Goal: Transaction & Acquisition: Purchase product/service

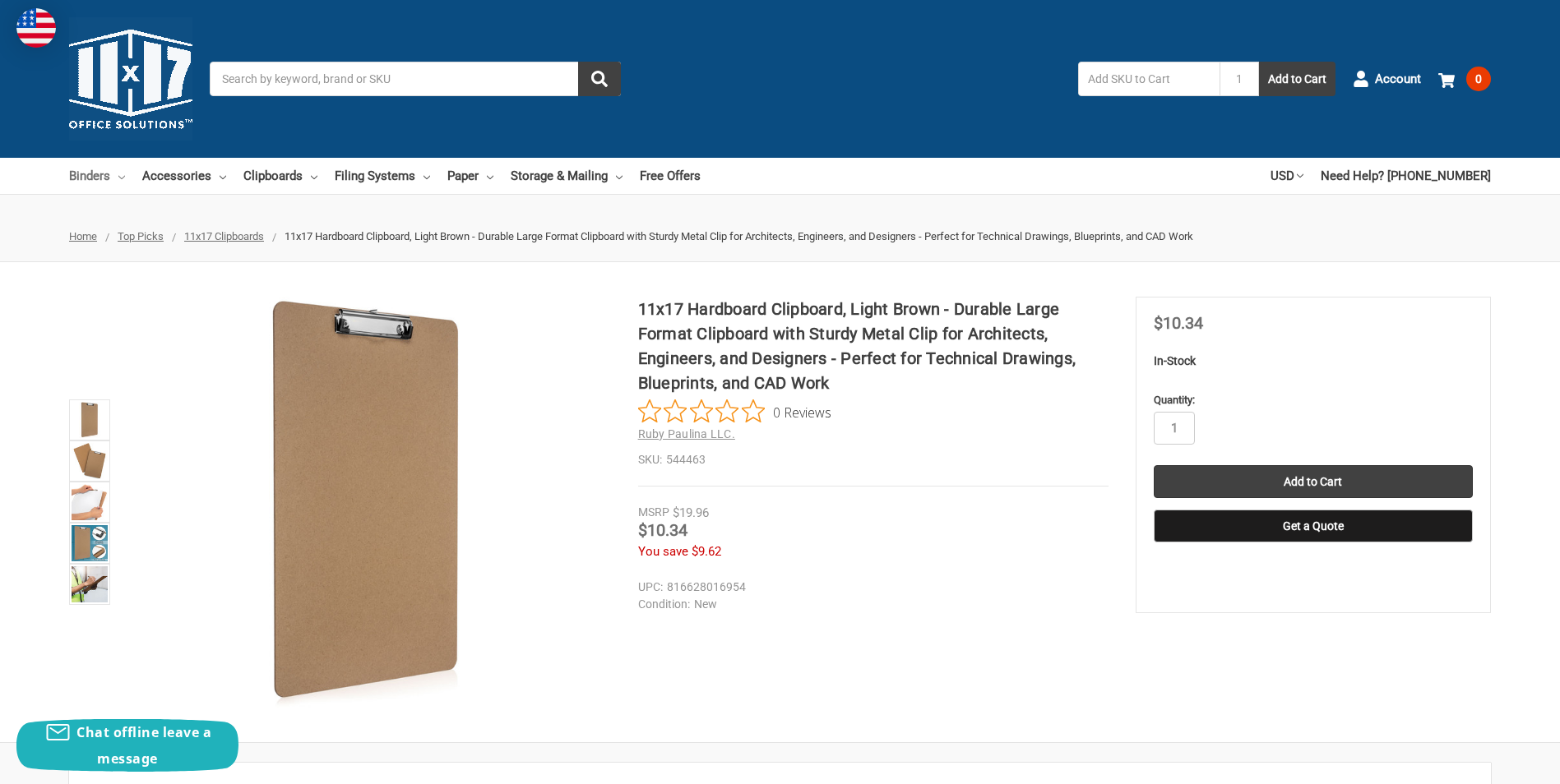
click at [85, 172] on link "Binders" at bounding box center [97, 176] width 56 height 36
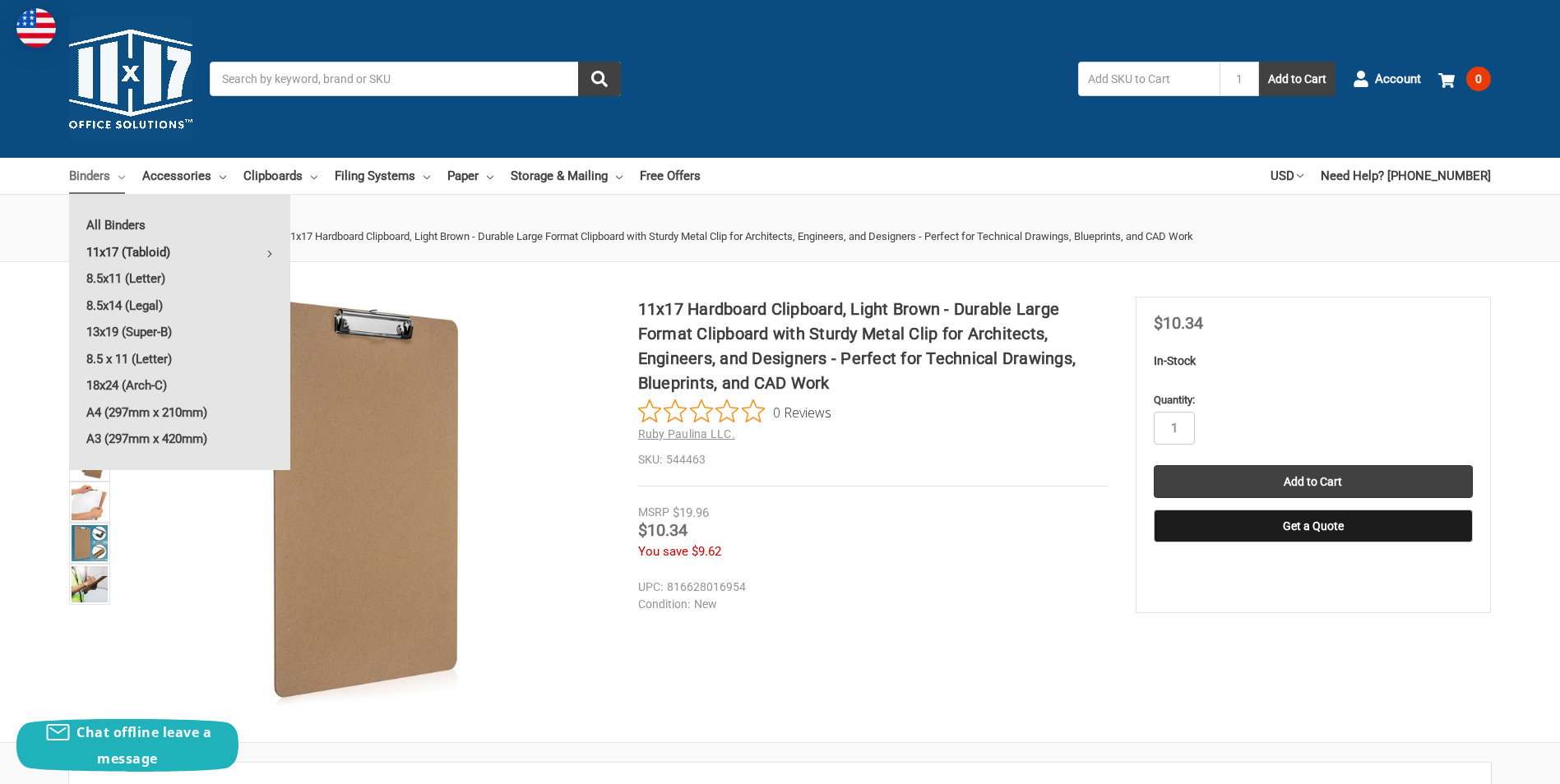
click at [169, 252] on link "11x17 (Tabloid)" at bounding box center [179, 252] width 221 height 26
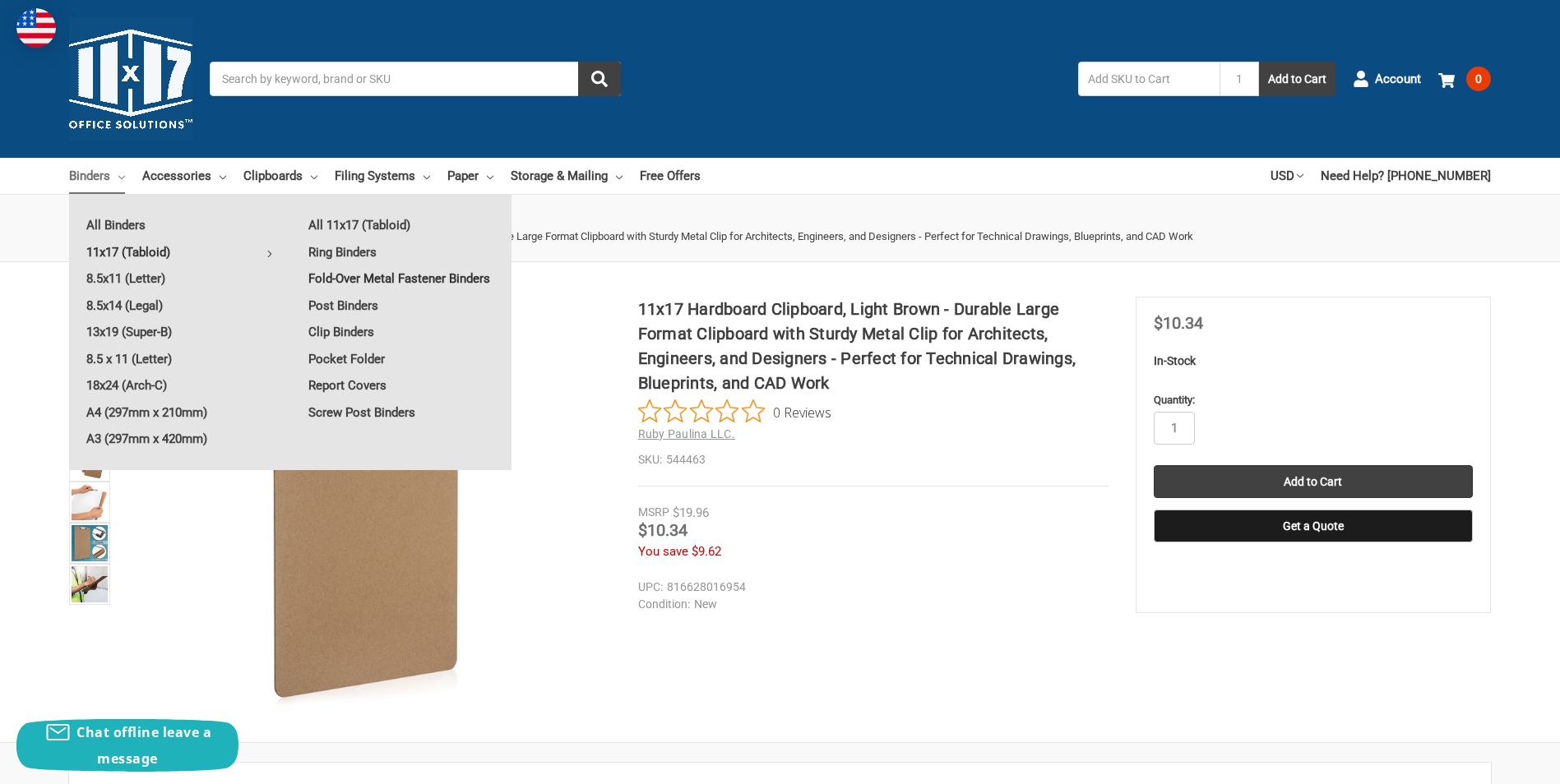
click at [366, 280] on link "Fold-Over Metal Fastener Binders" at bounding box center [401, 278] width 220 height 26
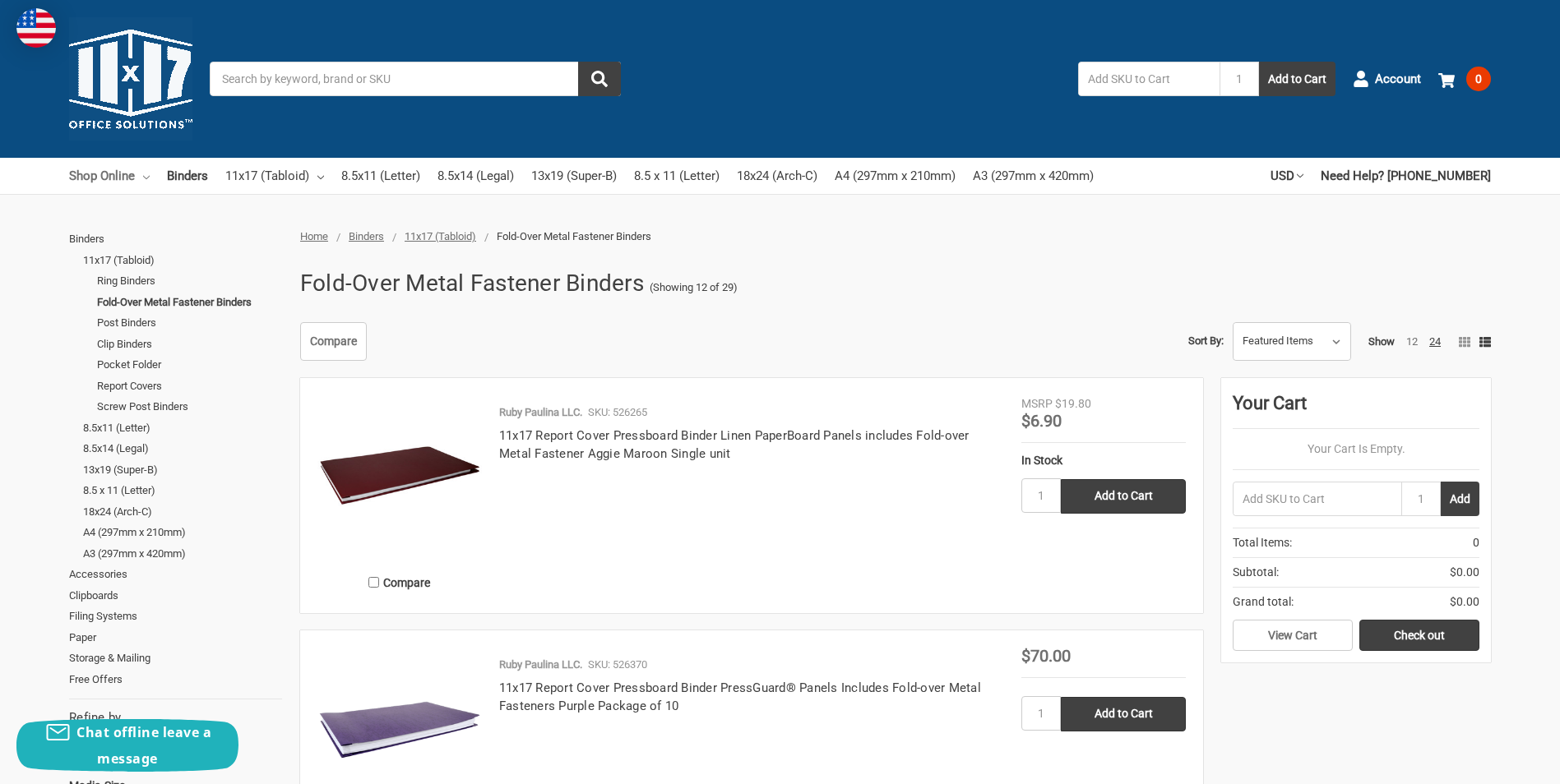
click at [109, 179] on link "Shop Online" at bounding box center [109, 176] width 81 height 36
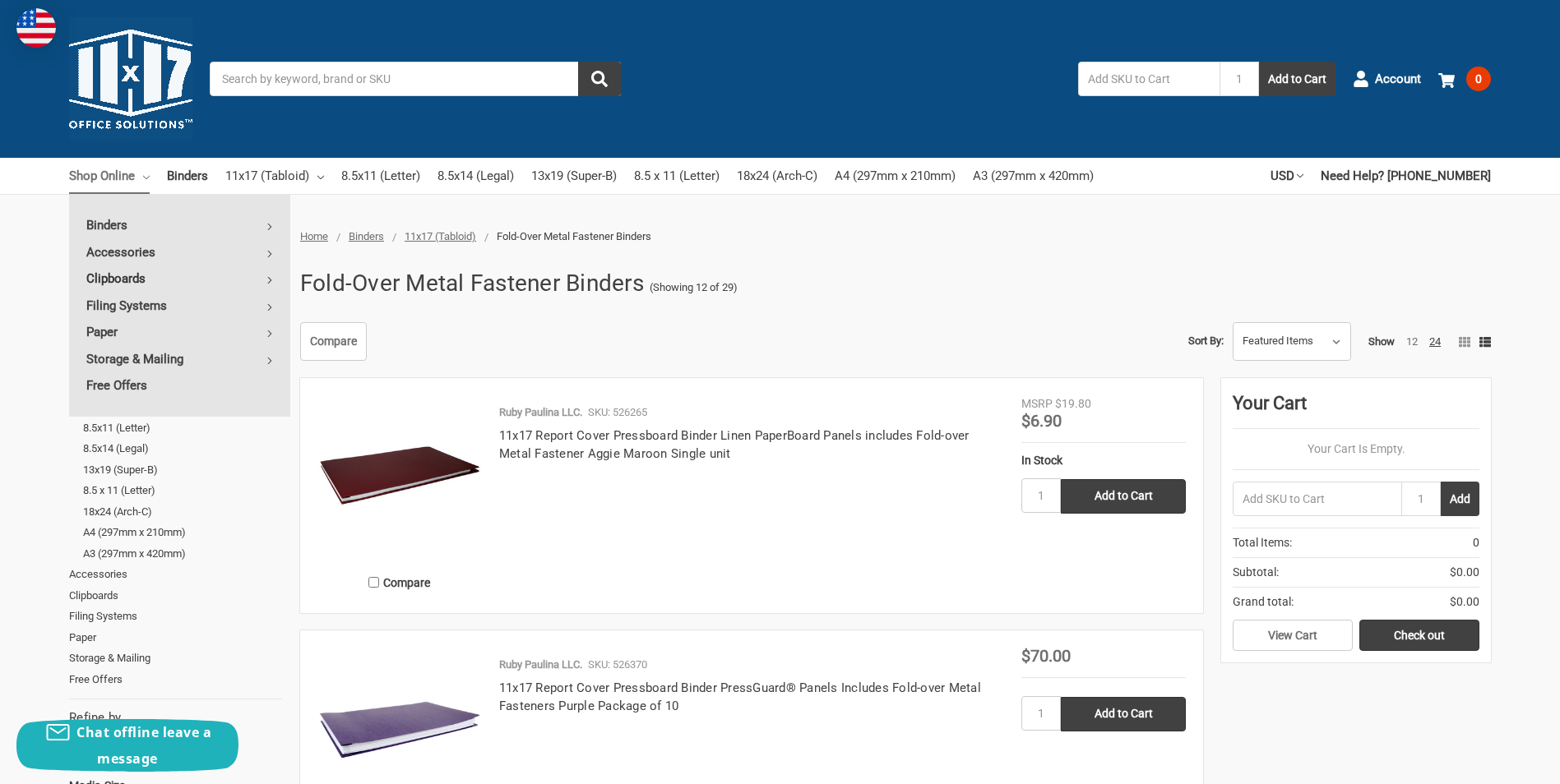
click at [149, 280] on link "Clipboards" at bounding box center [179, 278] width 221 height 26
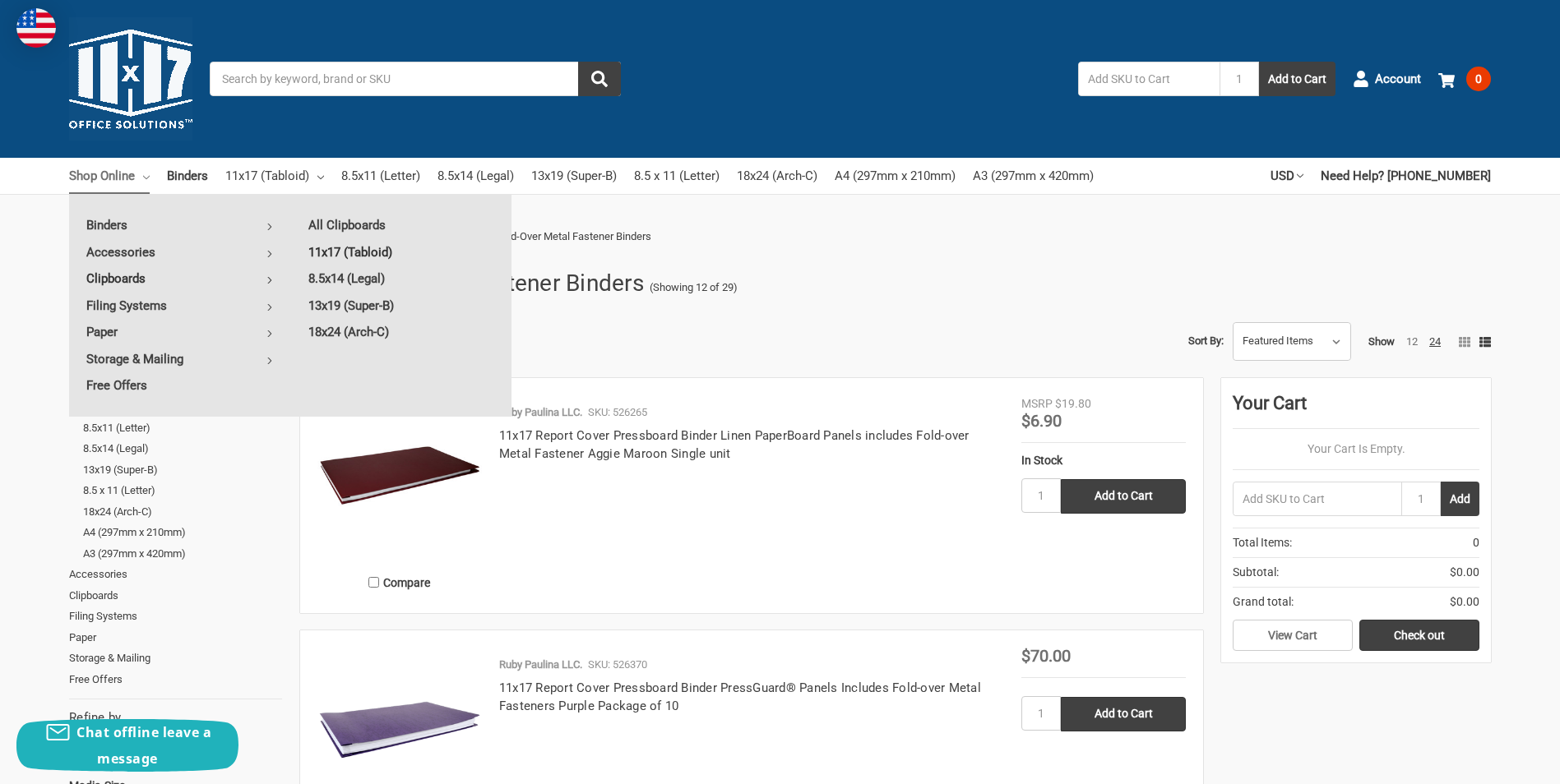
click at [344, 251] on link "11x17 (Tabloid)" at bounding box center [401, 252] width 220 height 26
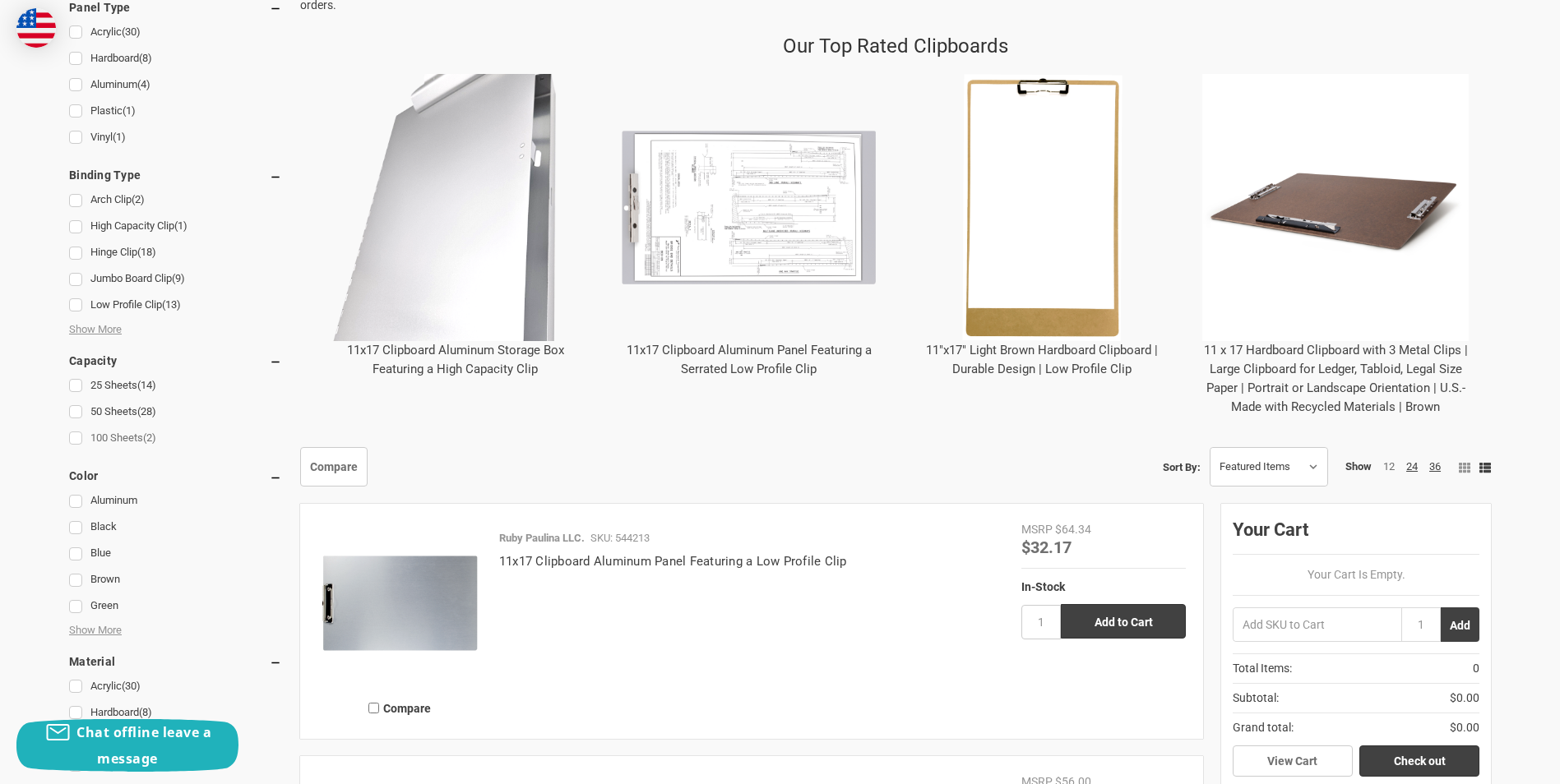
scroll to position [739, 0]
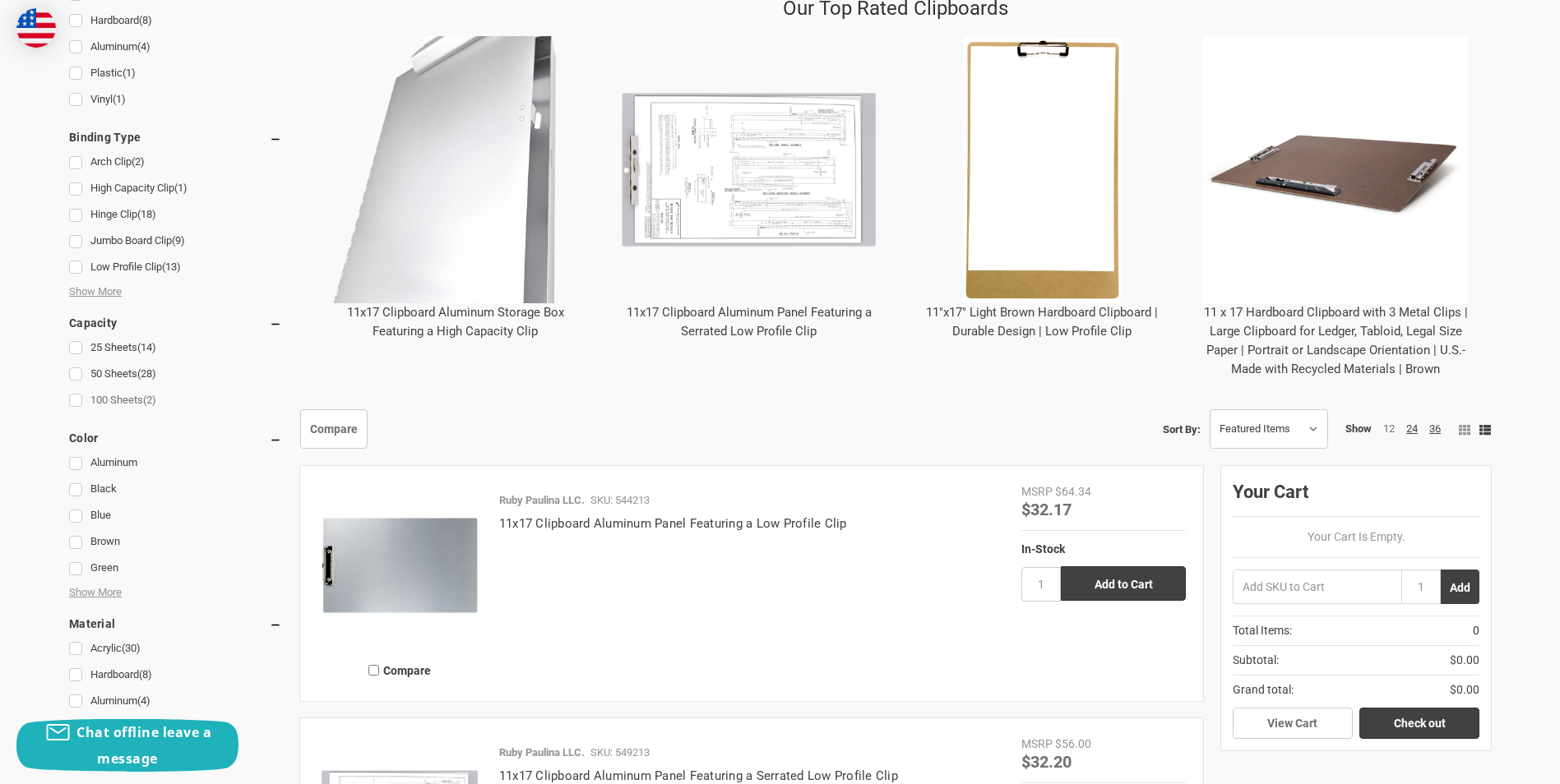
click at [81, 401] on link "100 Sheets (2)" at bounding box center [176, 401] width 213 height 22
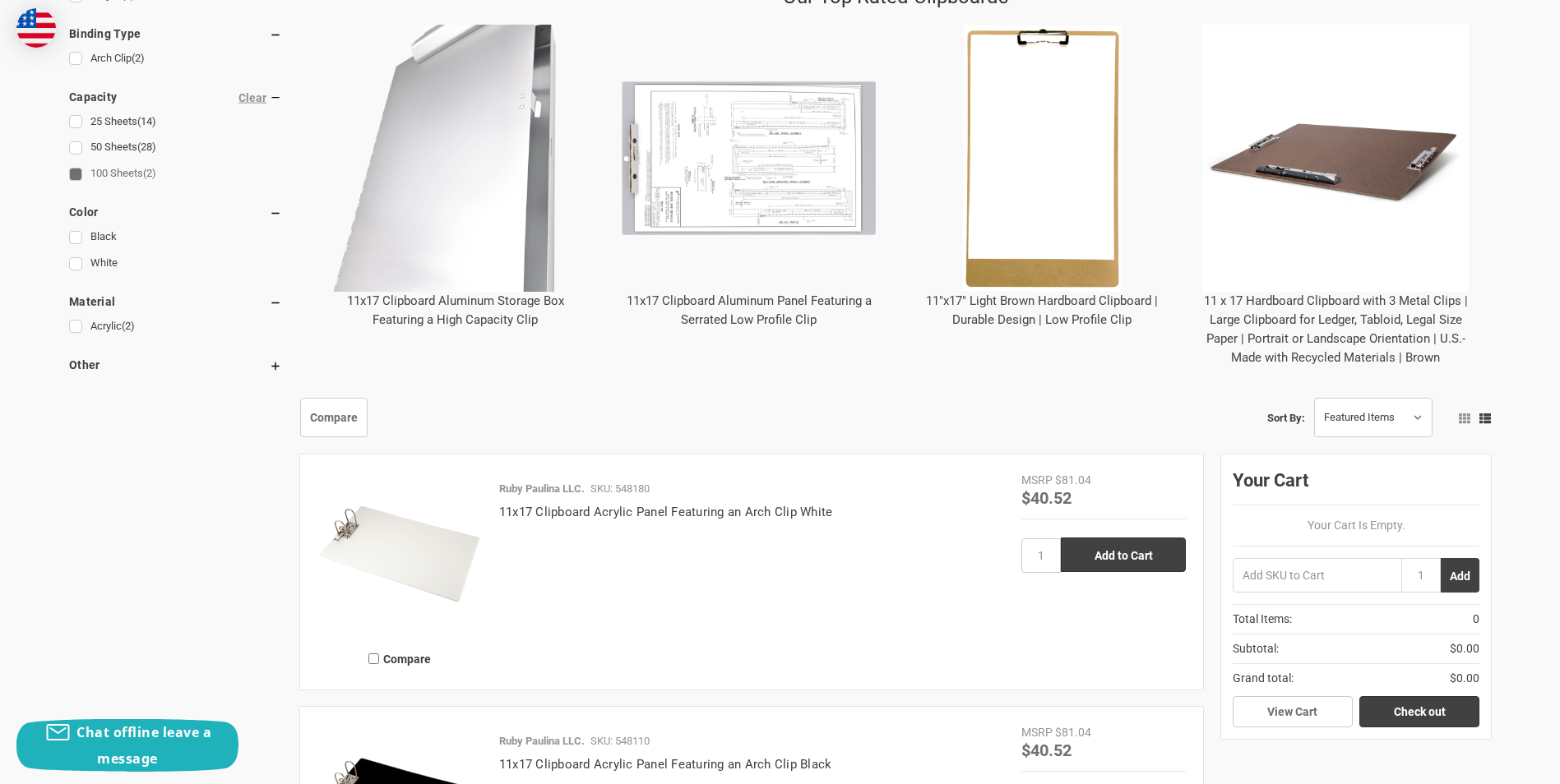
scroll to position [658, 0]
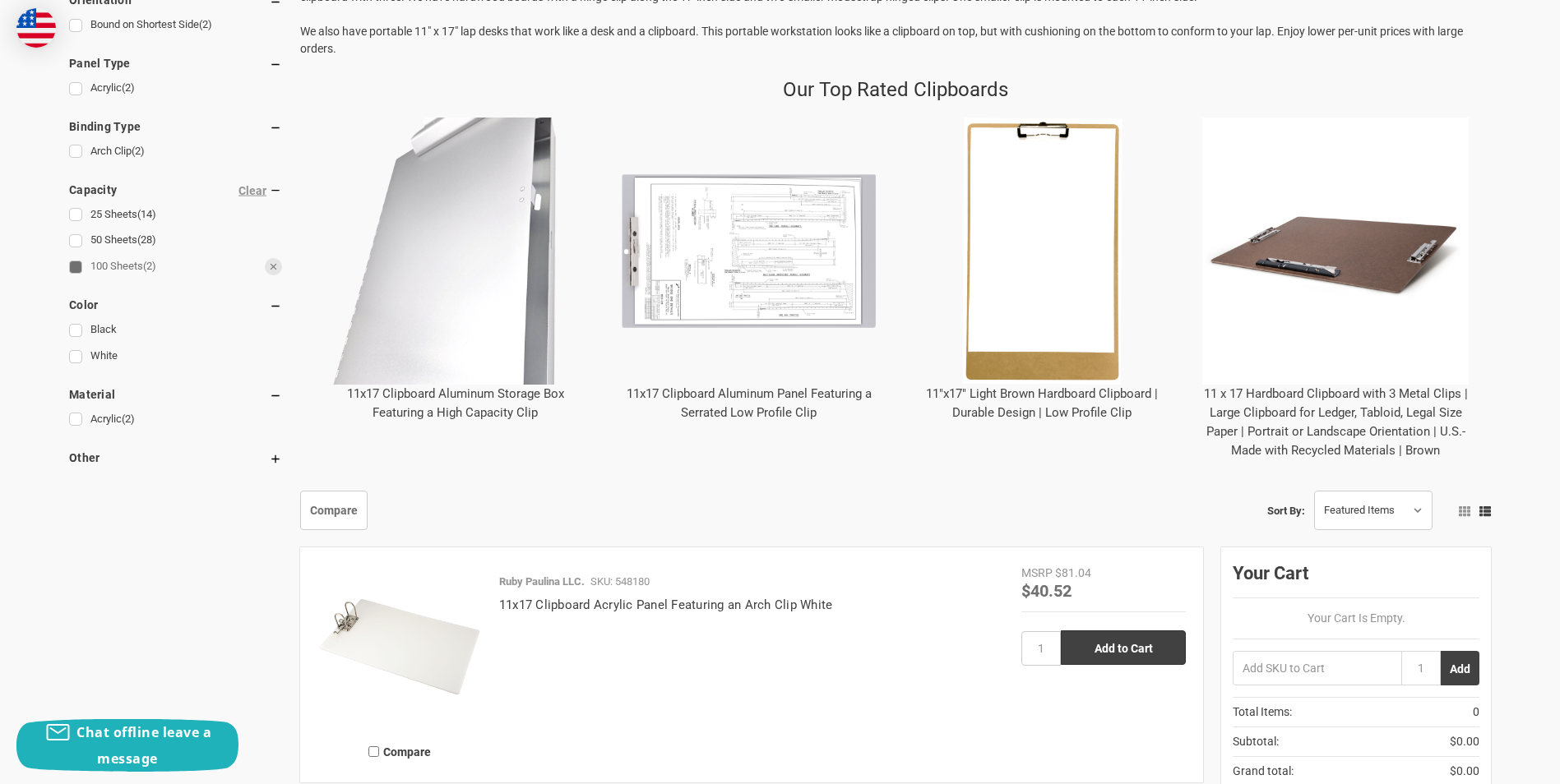
click at [76, 266] on link "100 Sheets (2)" at bounding box center [176, 266] width 213 height 22
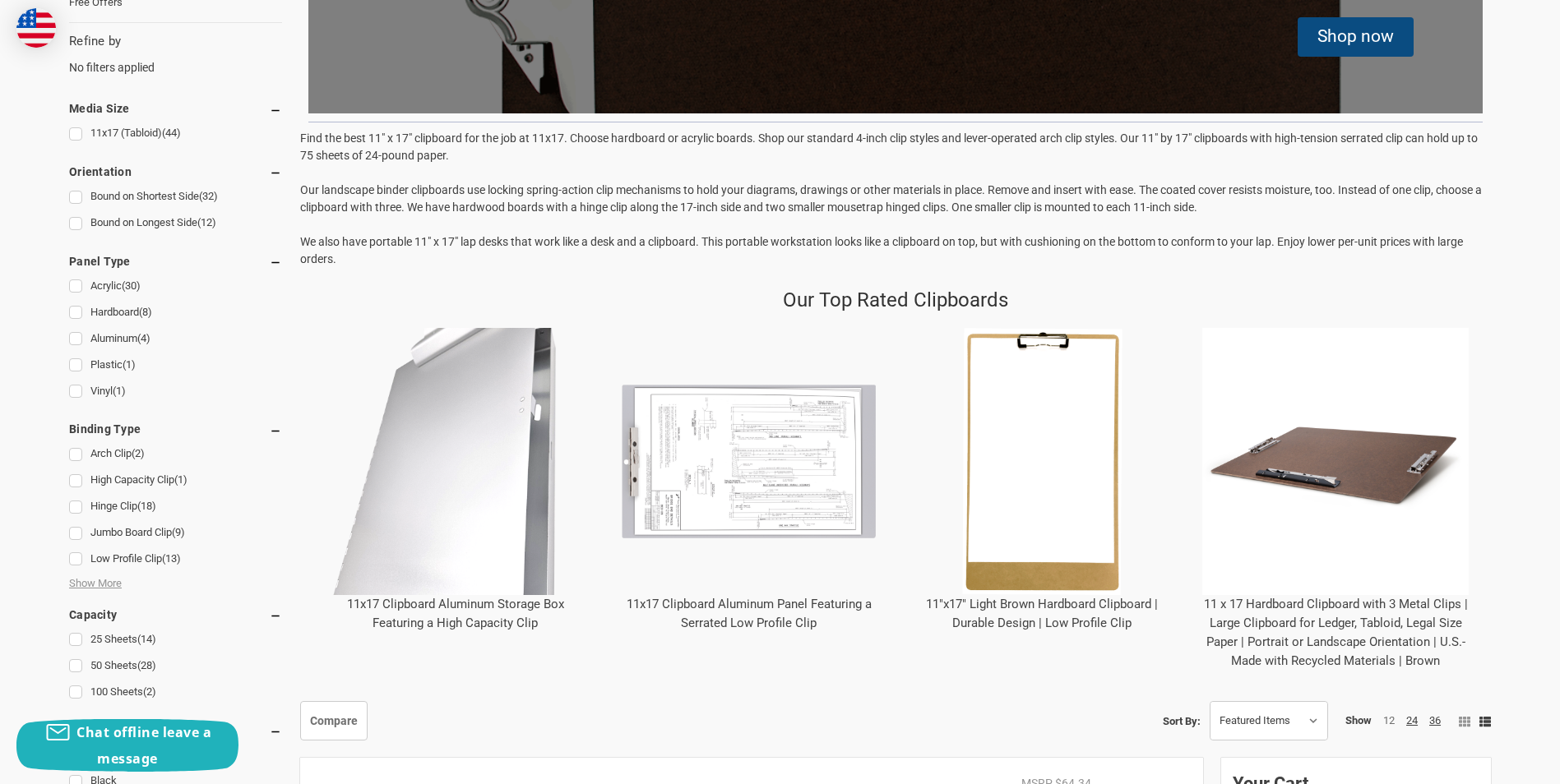
scroll to position [494, 0]
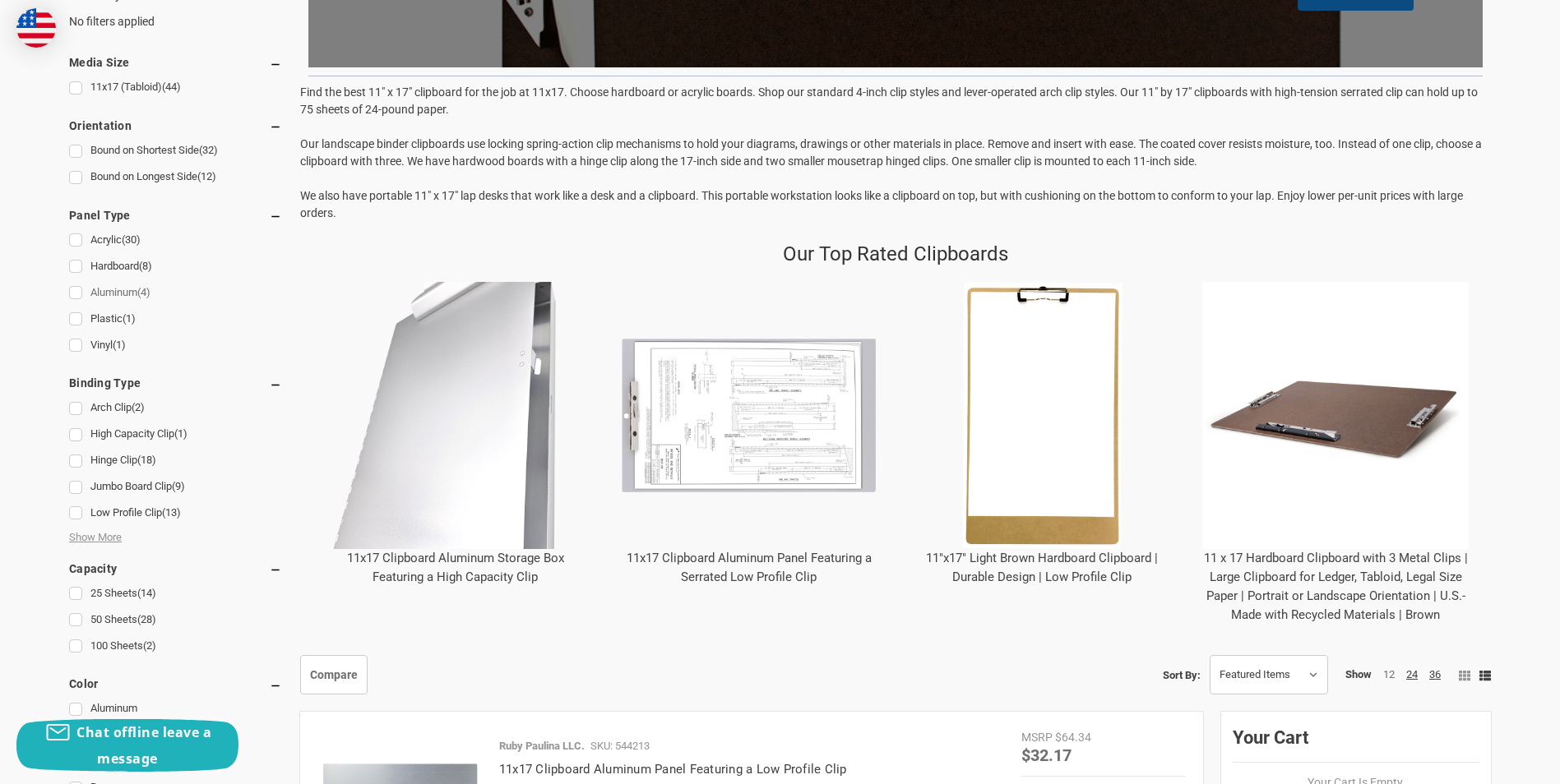
click at [76, 297] on link "Aluminum (4)" at bounding box center [176, 293] width 213 height 22
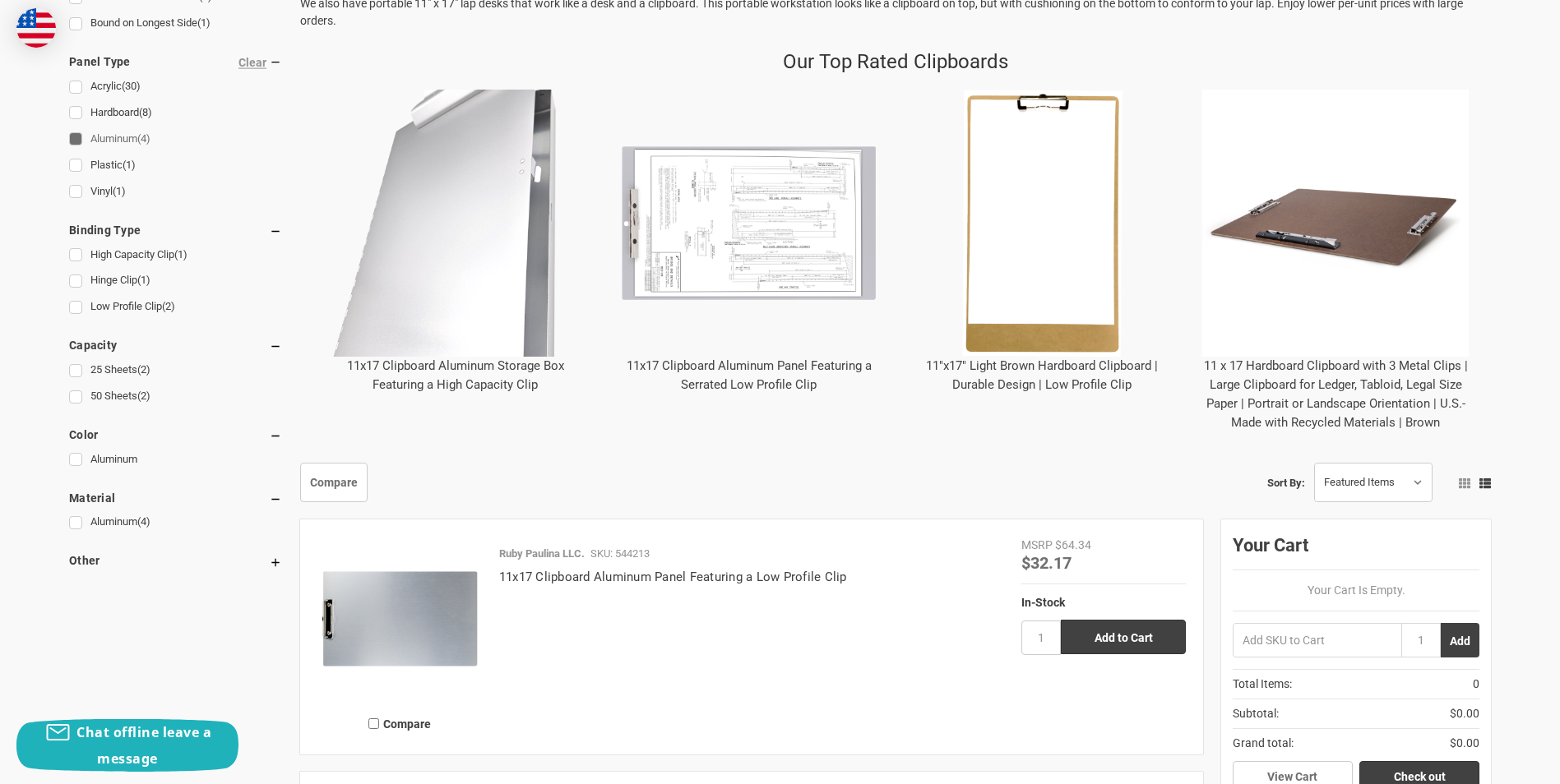
scroll to position [658, 0]
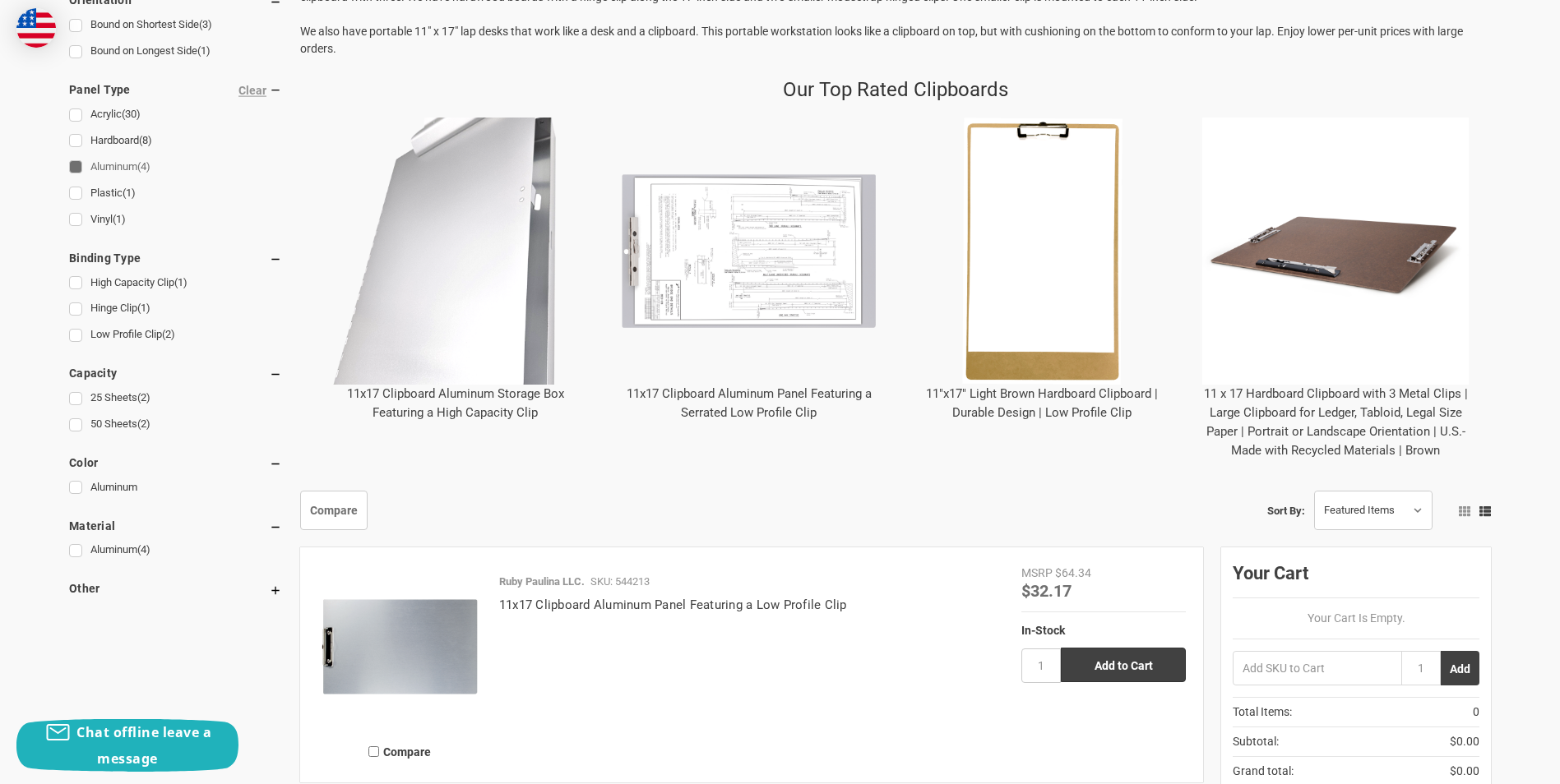
click at [465, 401] on link "11x17 Clipboard Aluminum Storage Box Featuring a High Capacity Clip" at bounding box center [455, 403] width 217 height 34
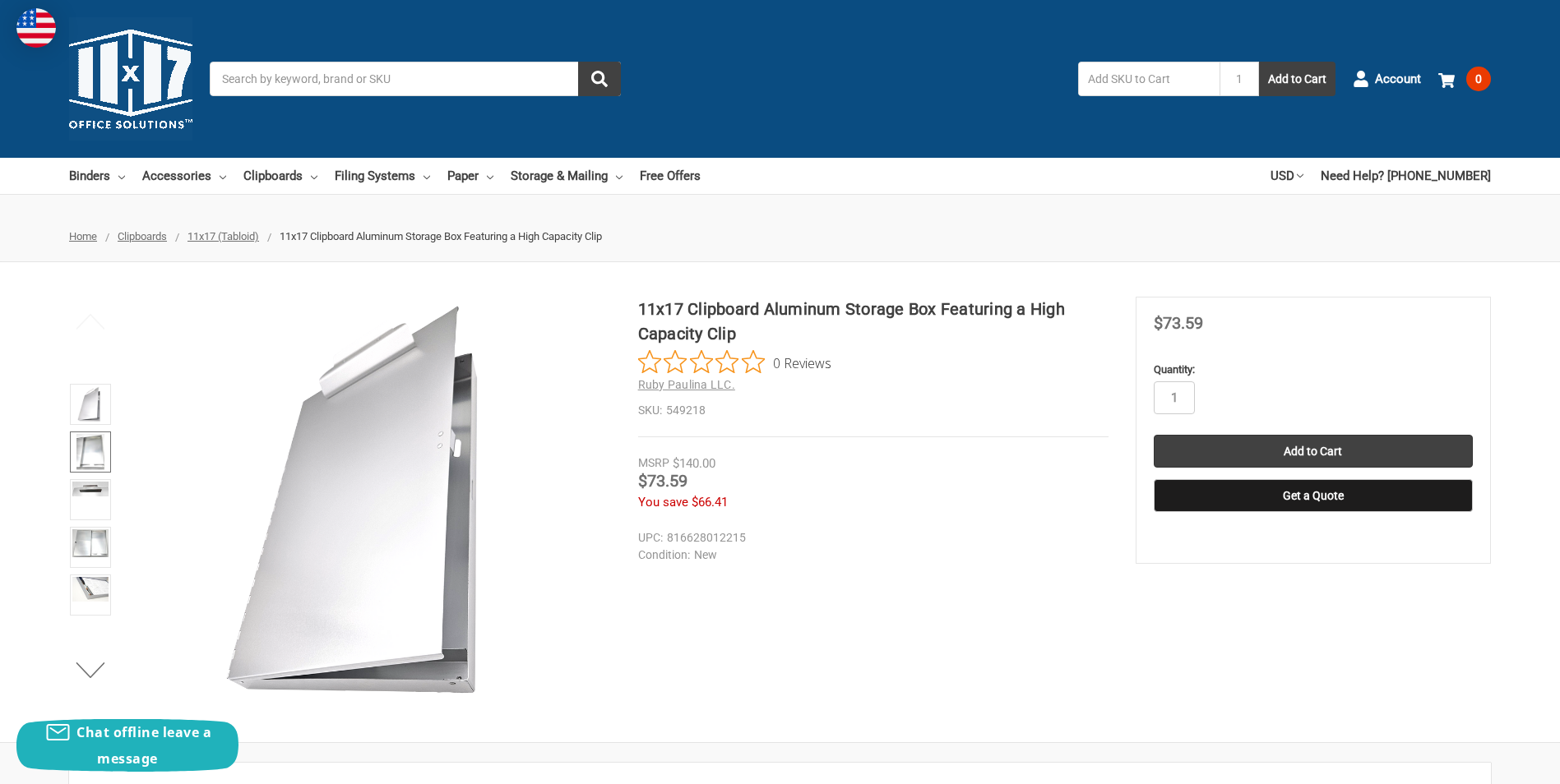
click at [84, 456] on img at bounding box center [90, 452] width 28 height 36
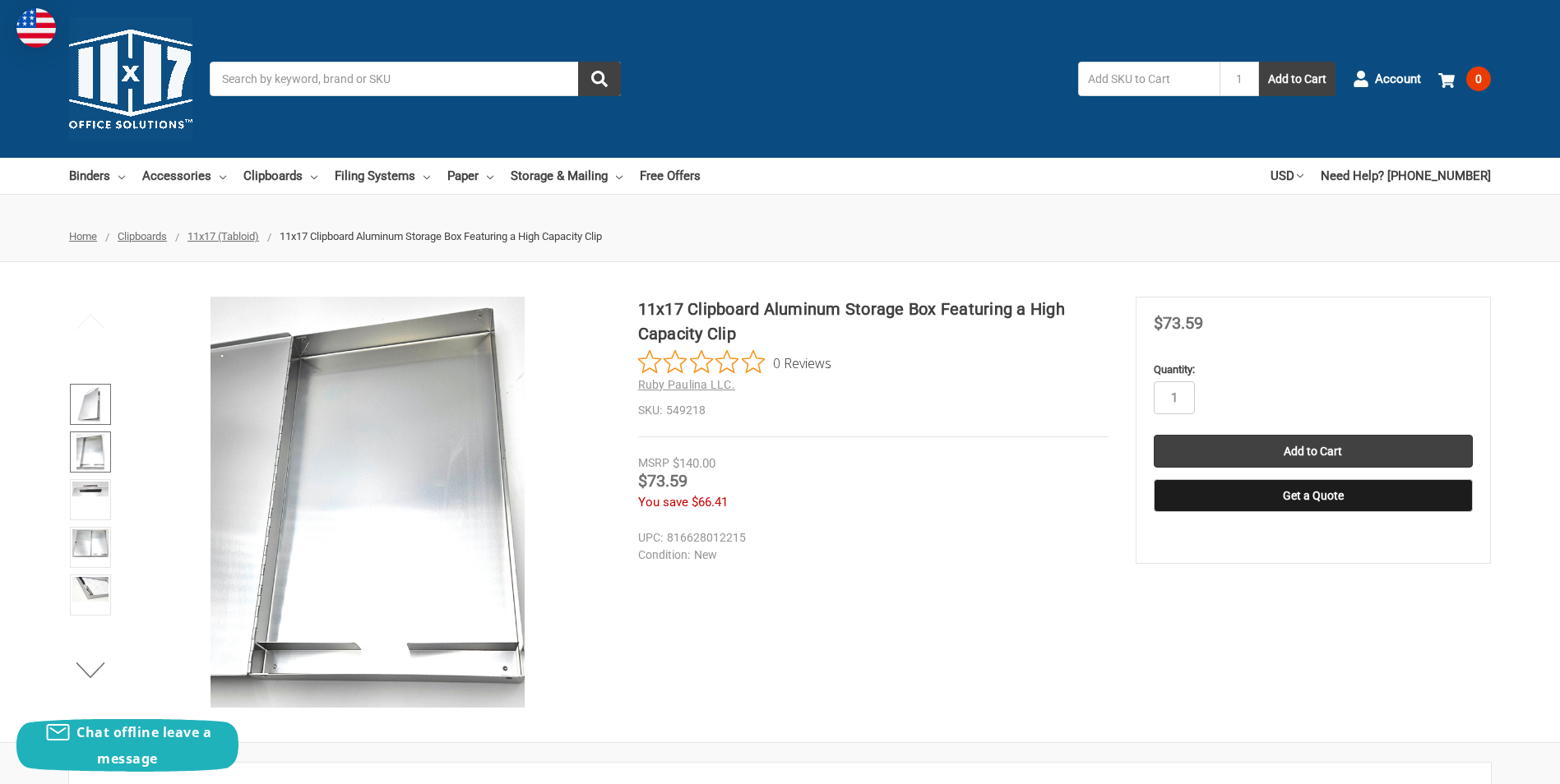
click at [88, 407] on img at bounding box center [90, 404] width 25 height 36
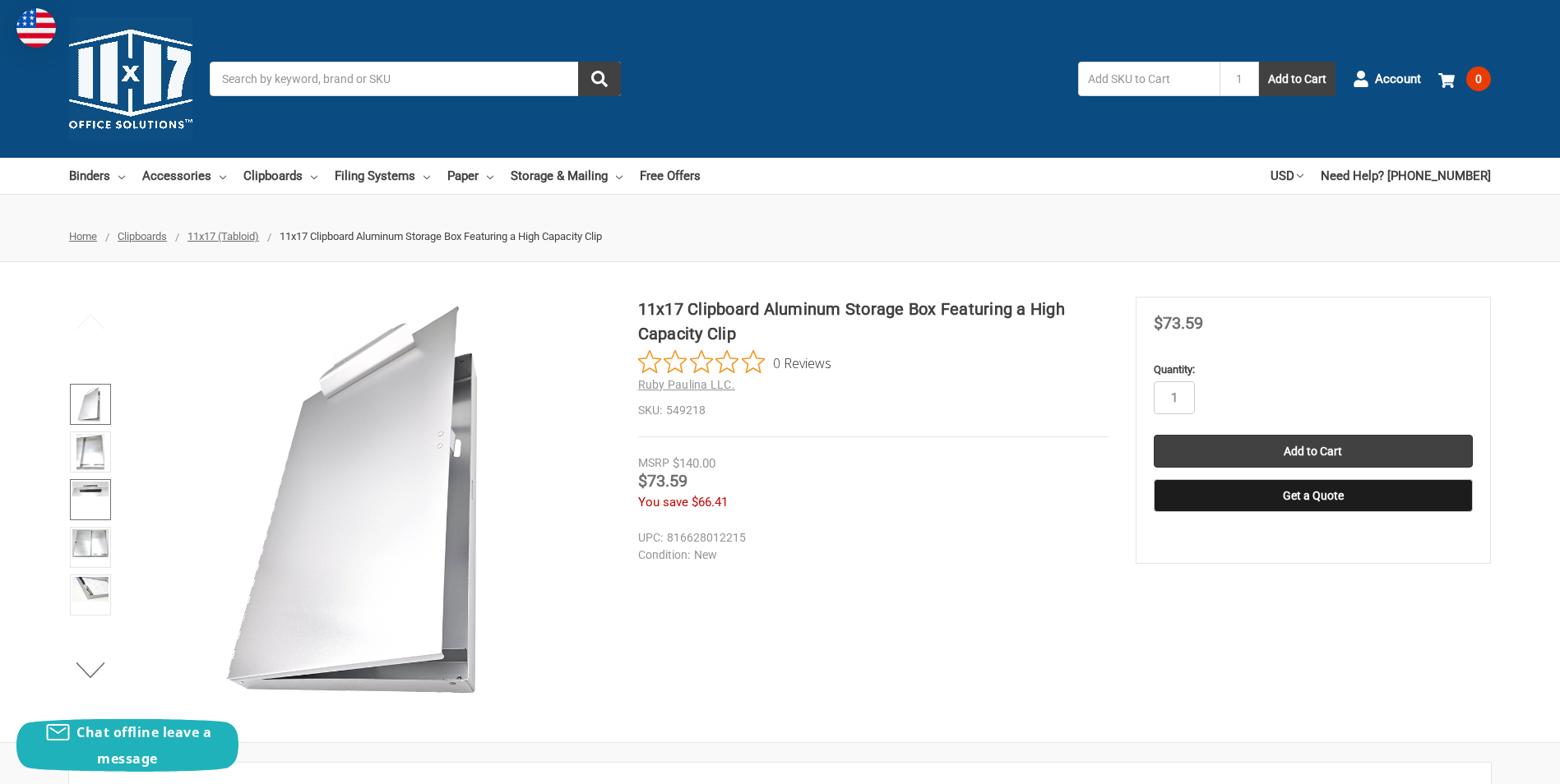
click at [96, 512] on link at bounding box center [90, 500] width 41 height 41
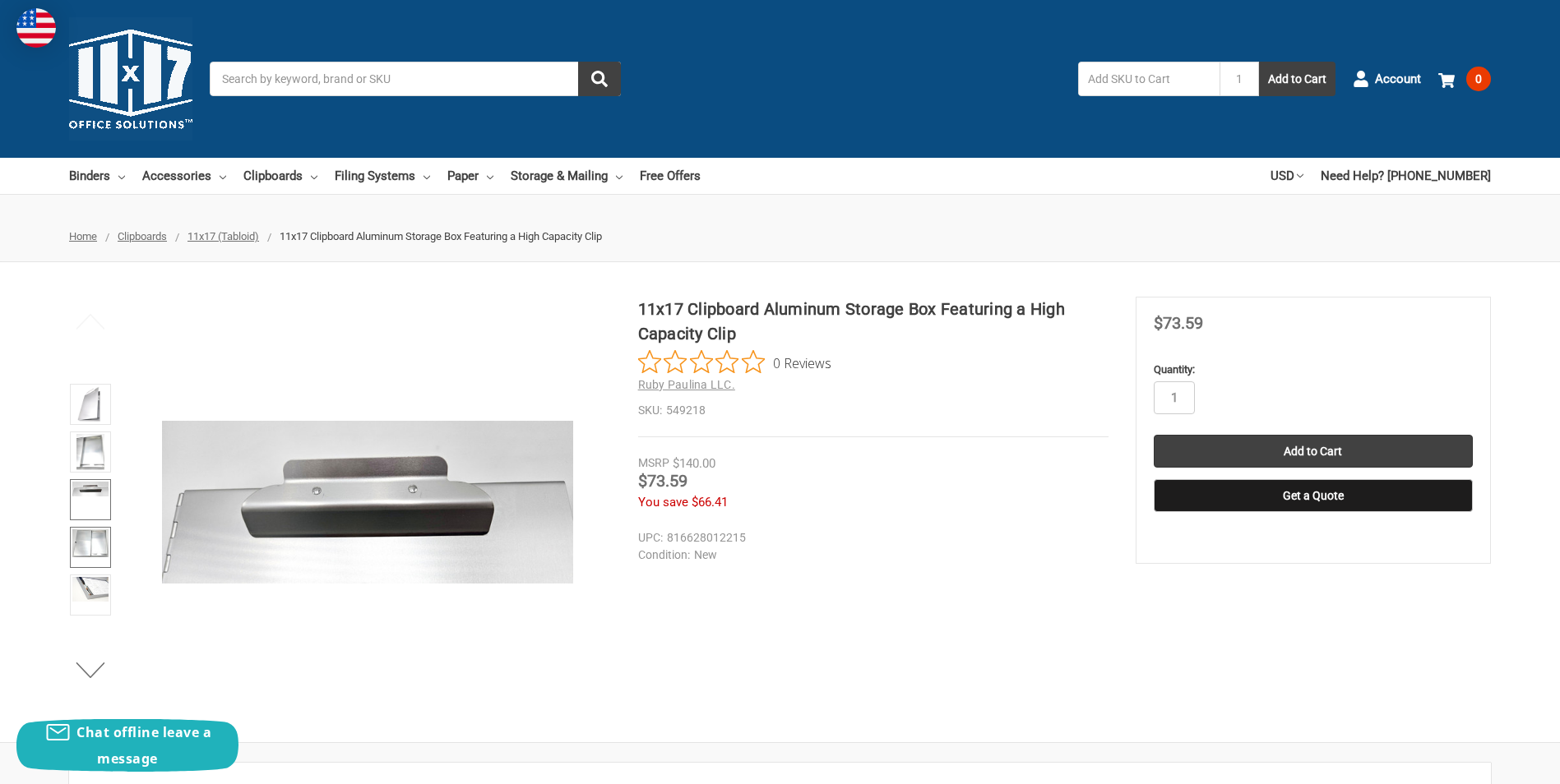
click at [97, 554] on img at bounding box center [90, 543] width 36 height 28
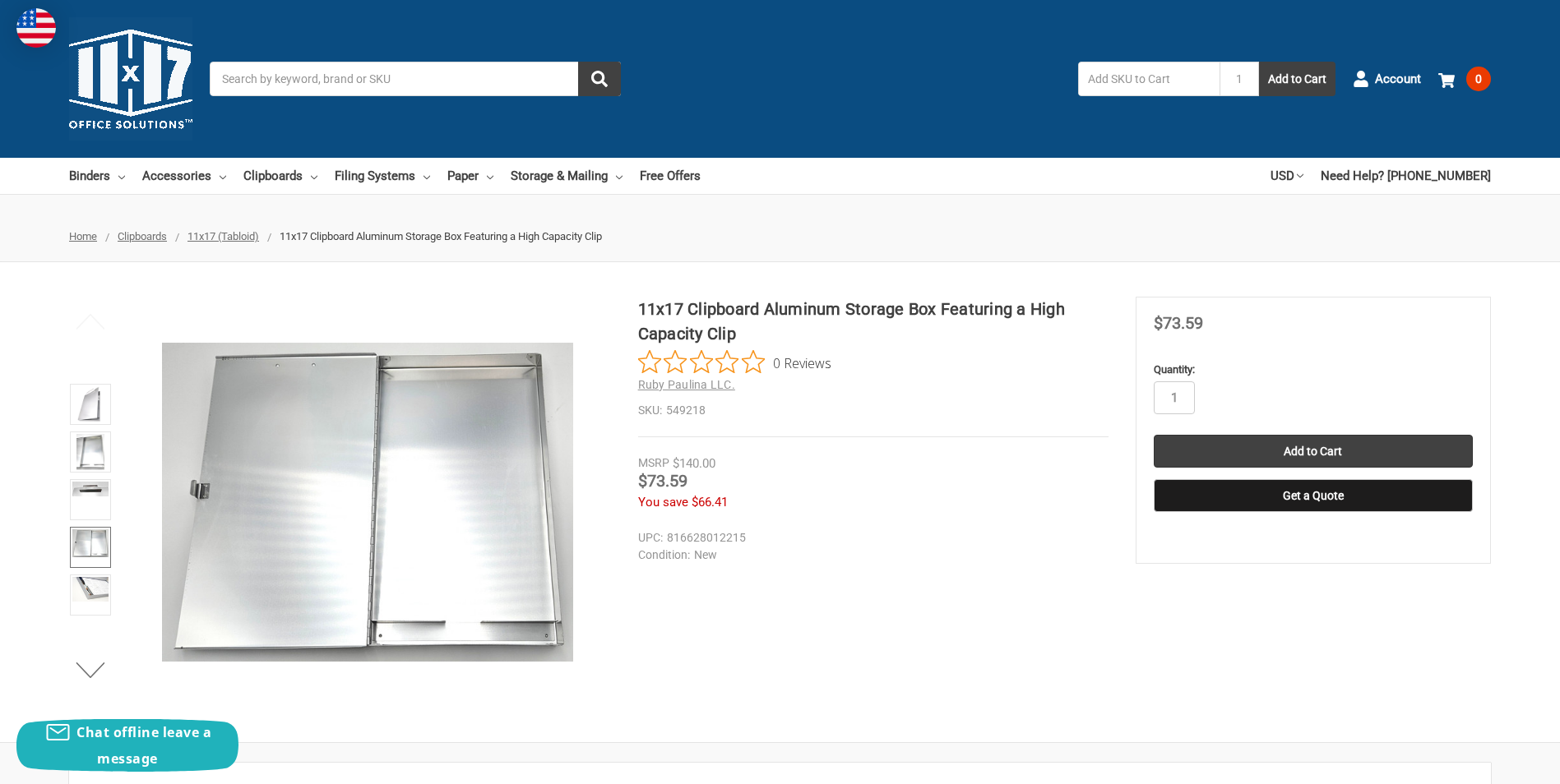
scroll to position [82, 0]
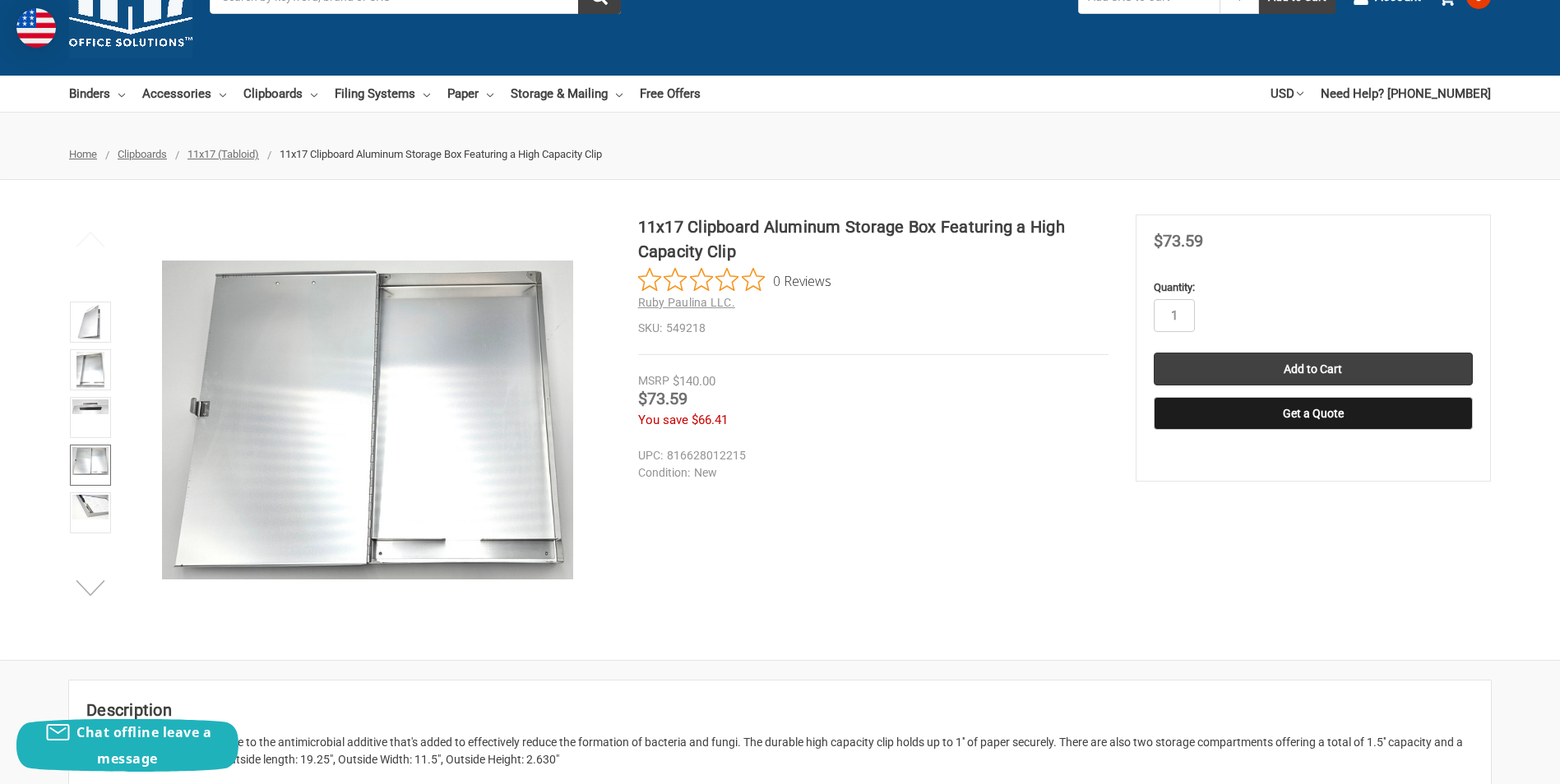
click at [95, 585] on button "Next" at bounding box center [90, 588] width 50 height 33
click at [97, 585] on button "Next" at bounding box center [90, 588] width 50 height 33
click at [95, 520] on link at bounding box center [90, 513] width 41 height 41
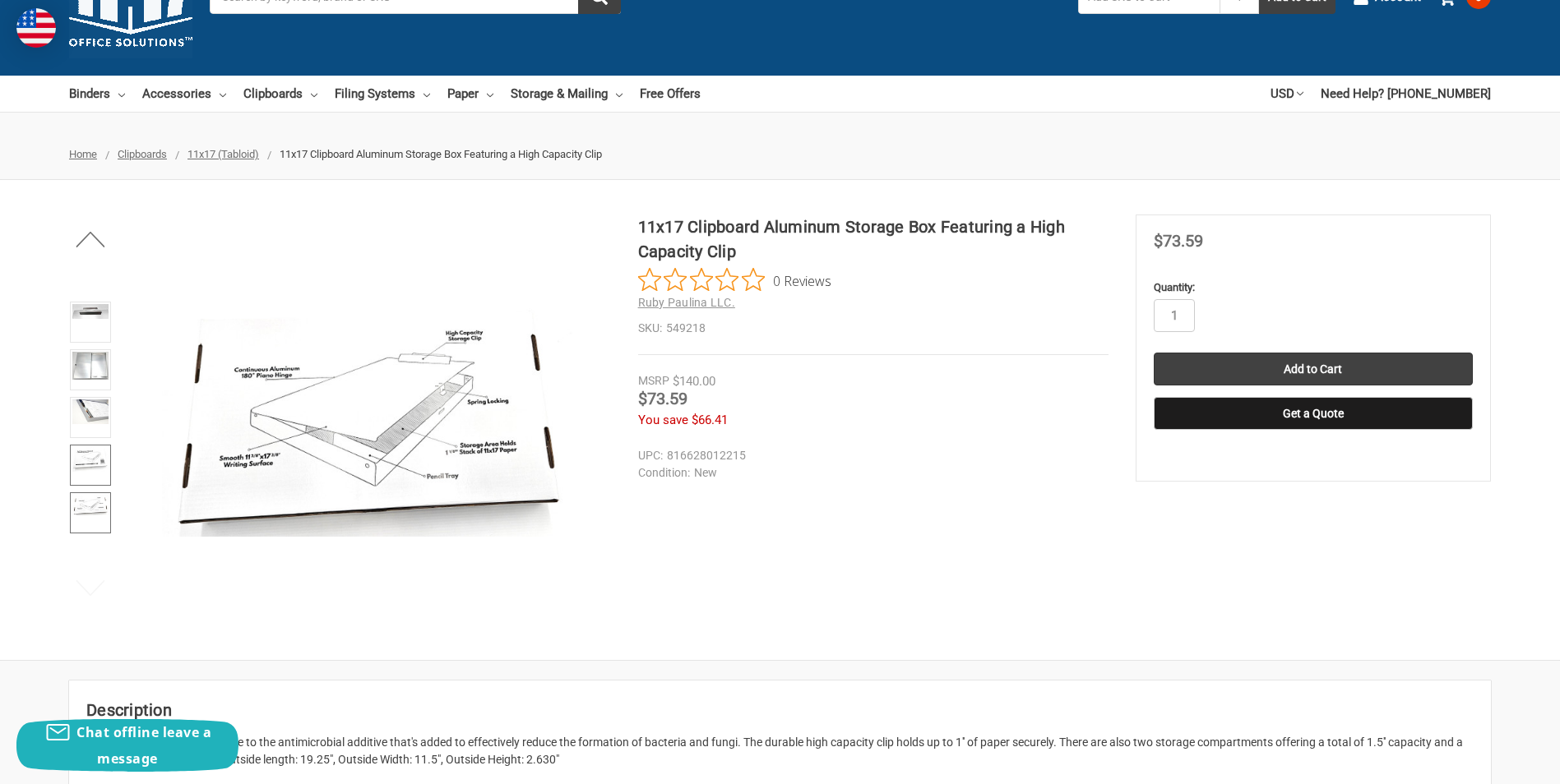
click at [91, 457] on img at bounding box center [90, 460] width 36 height 25
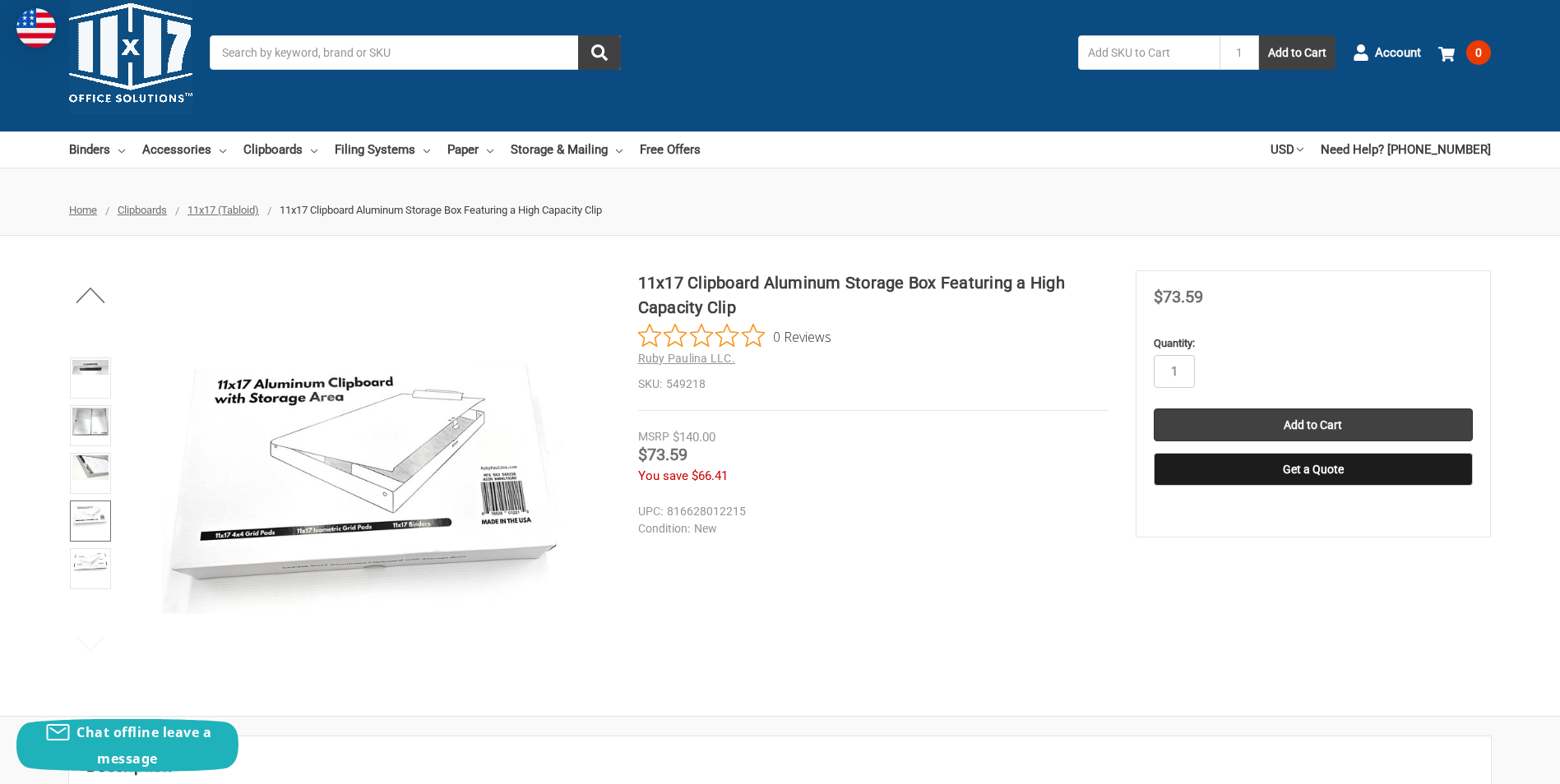
scroll to position [0, 0]
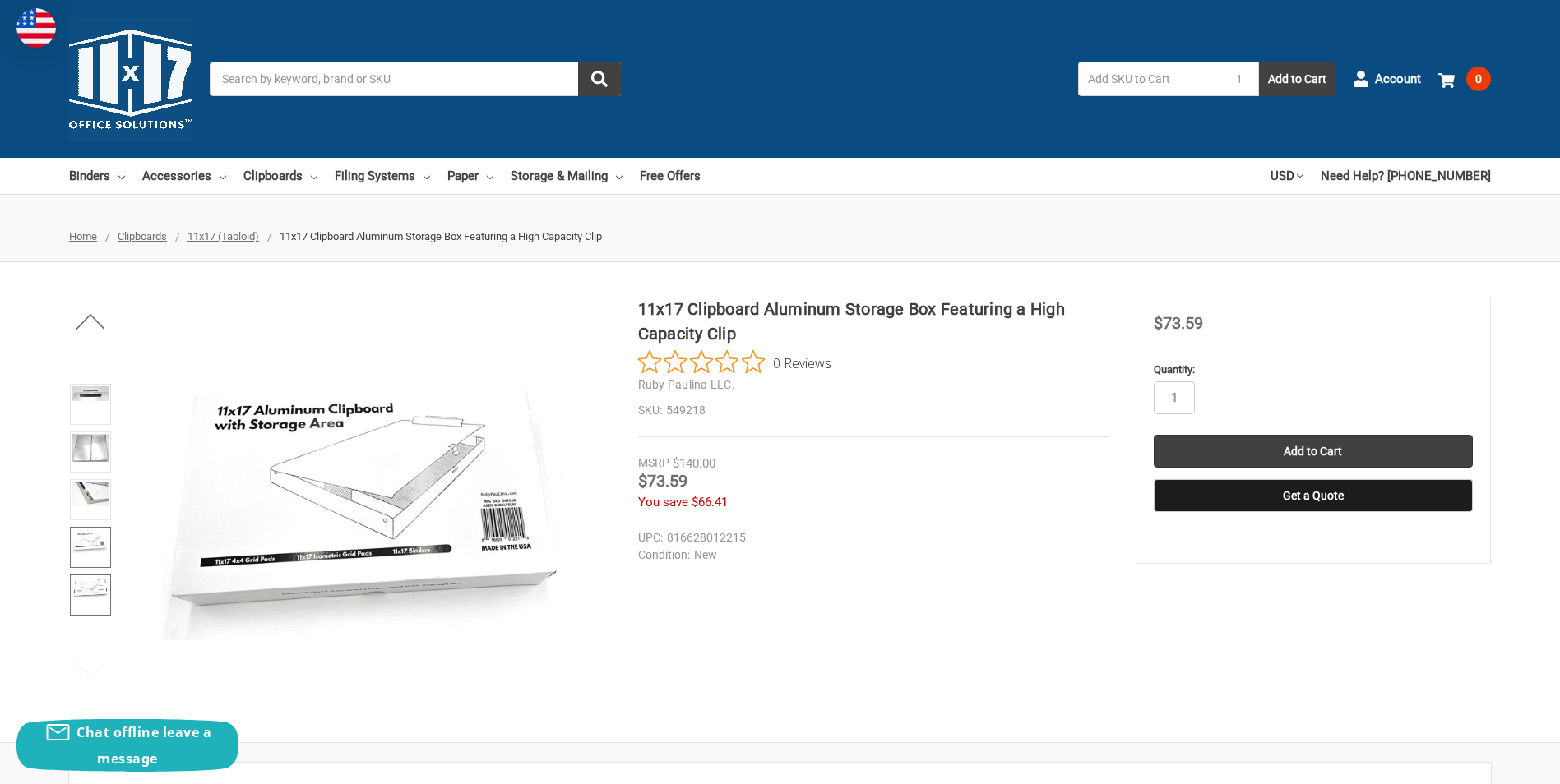
click at [97, 588] on img at bounding box center [90, 587] width 36 height 21
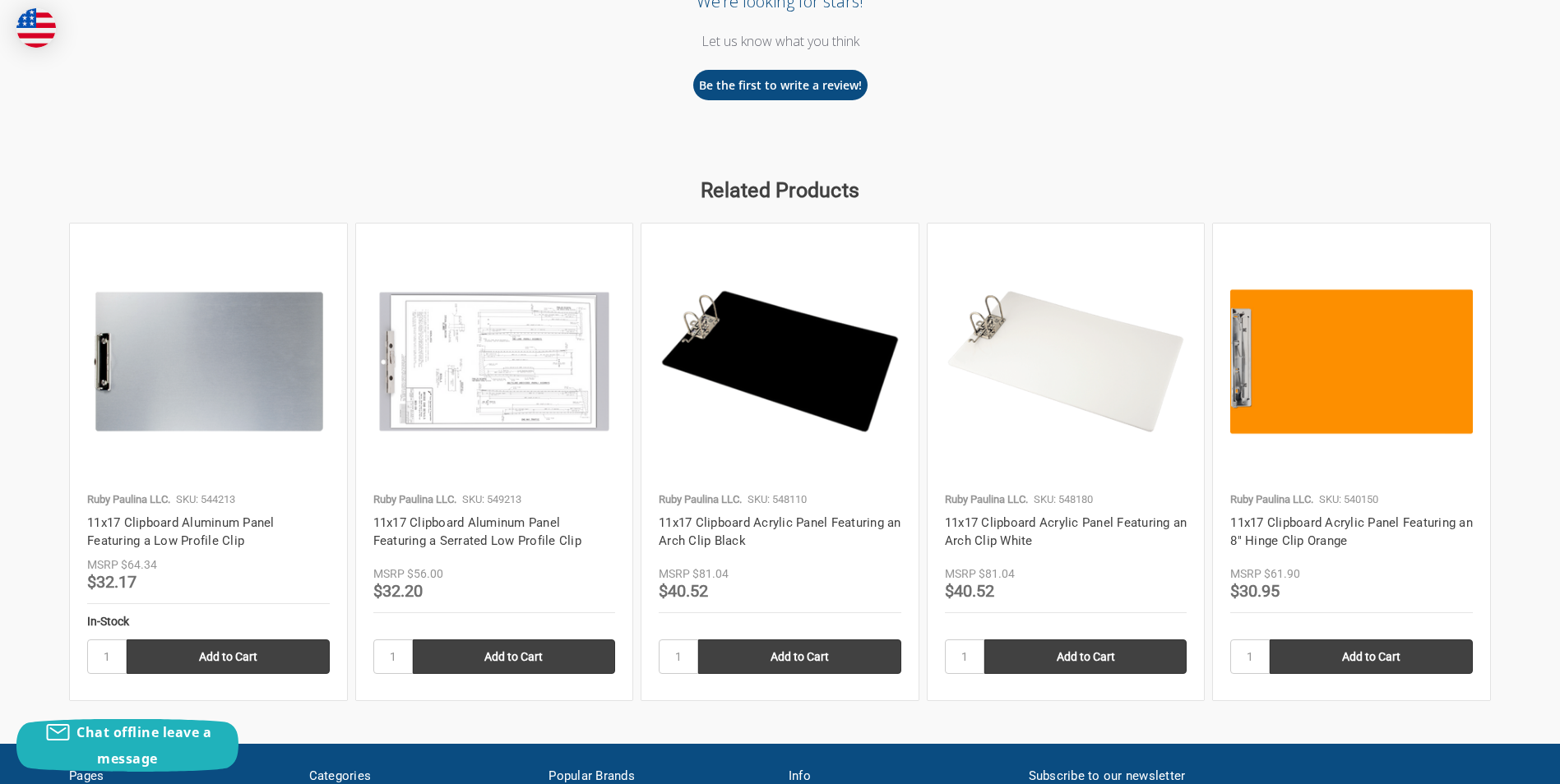
scroll to position [1644, 0]
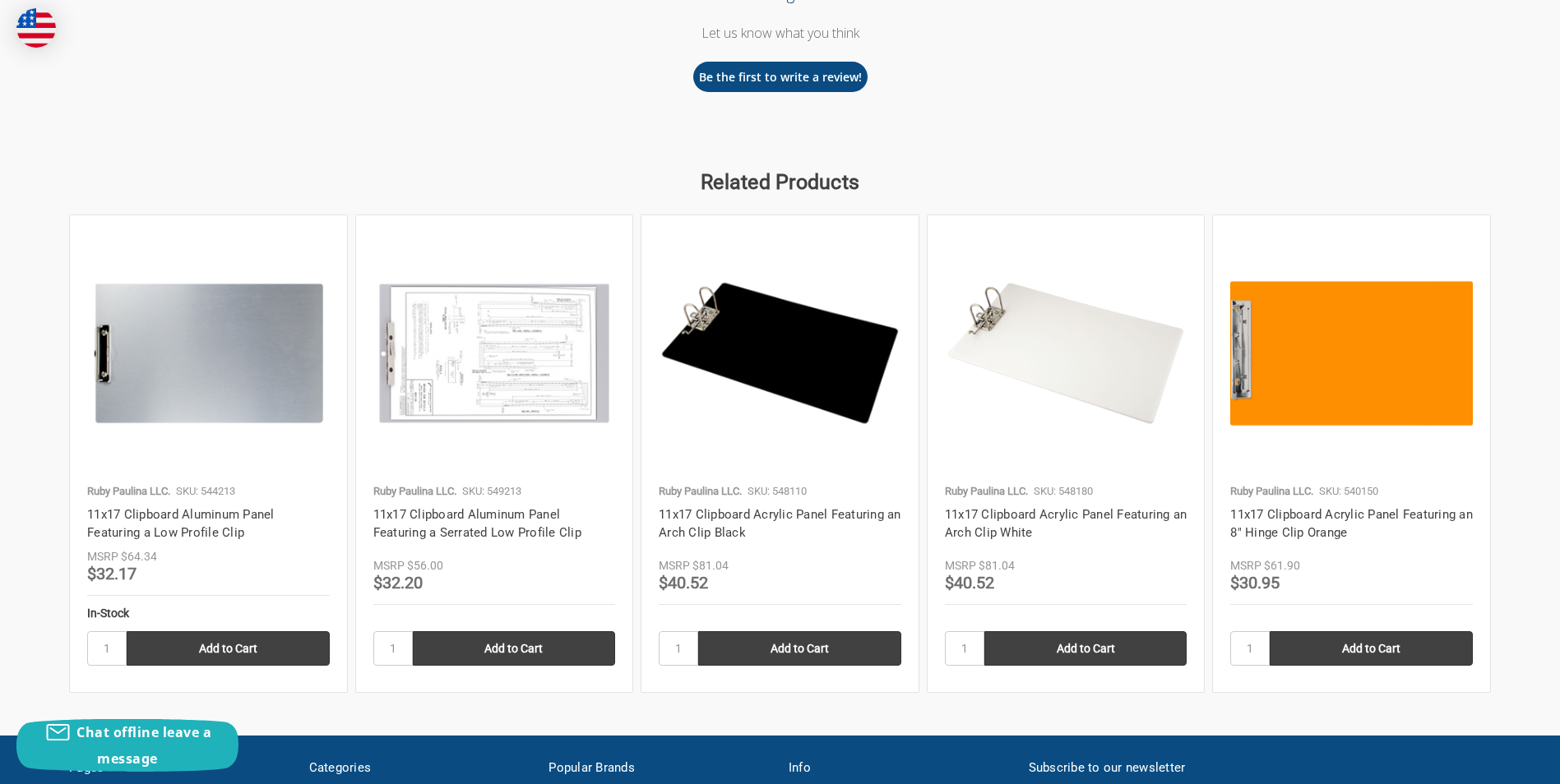
click at [496, 389] on img at bounding box center [495, 354] width 243 height 243
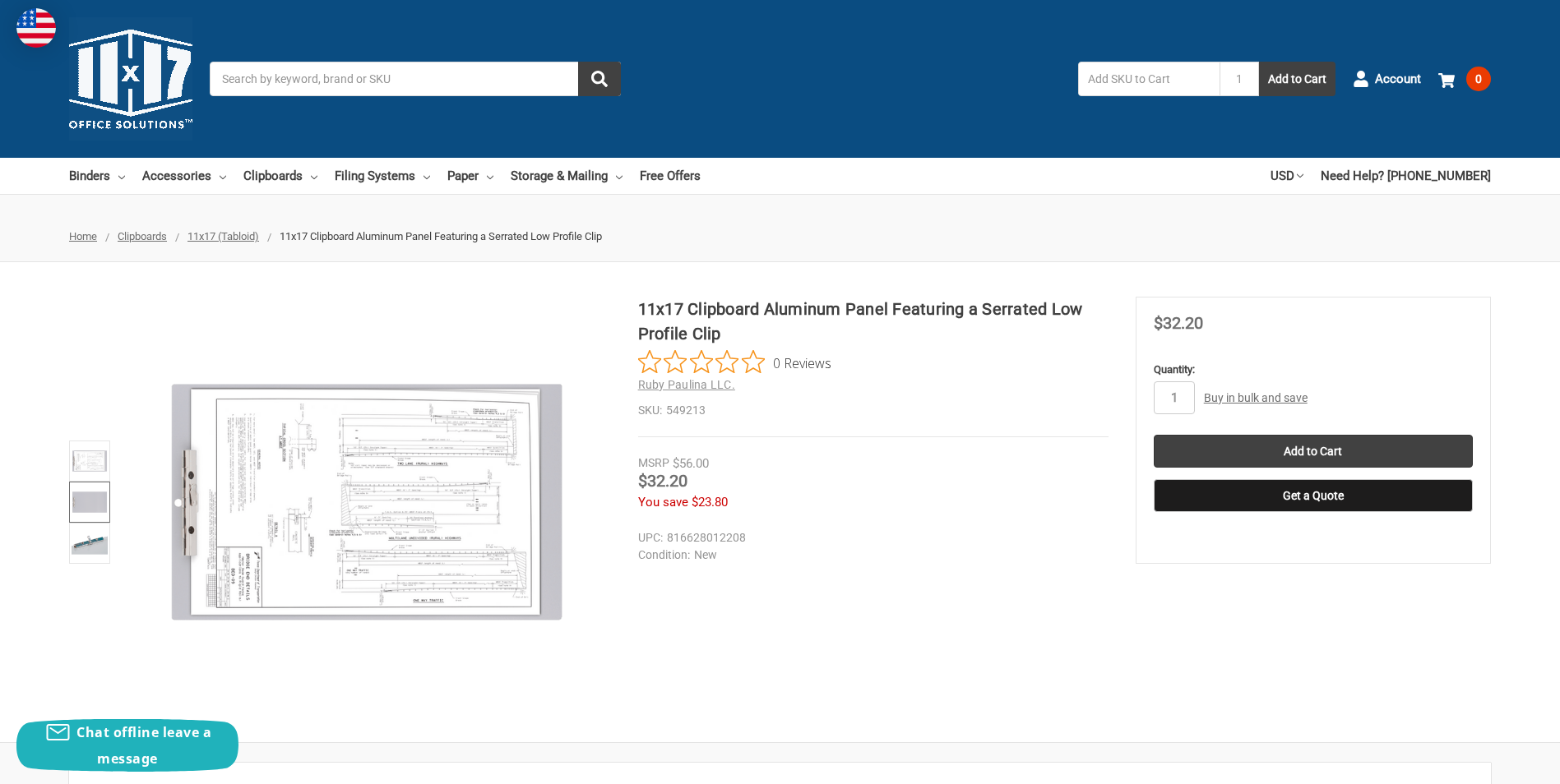
click at [92, 504] on img at bounding box center [90, 502] width 36 height 36
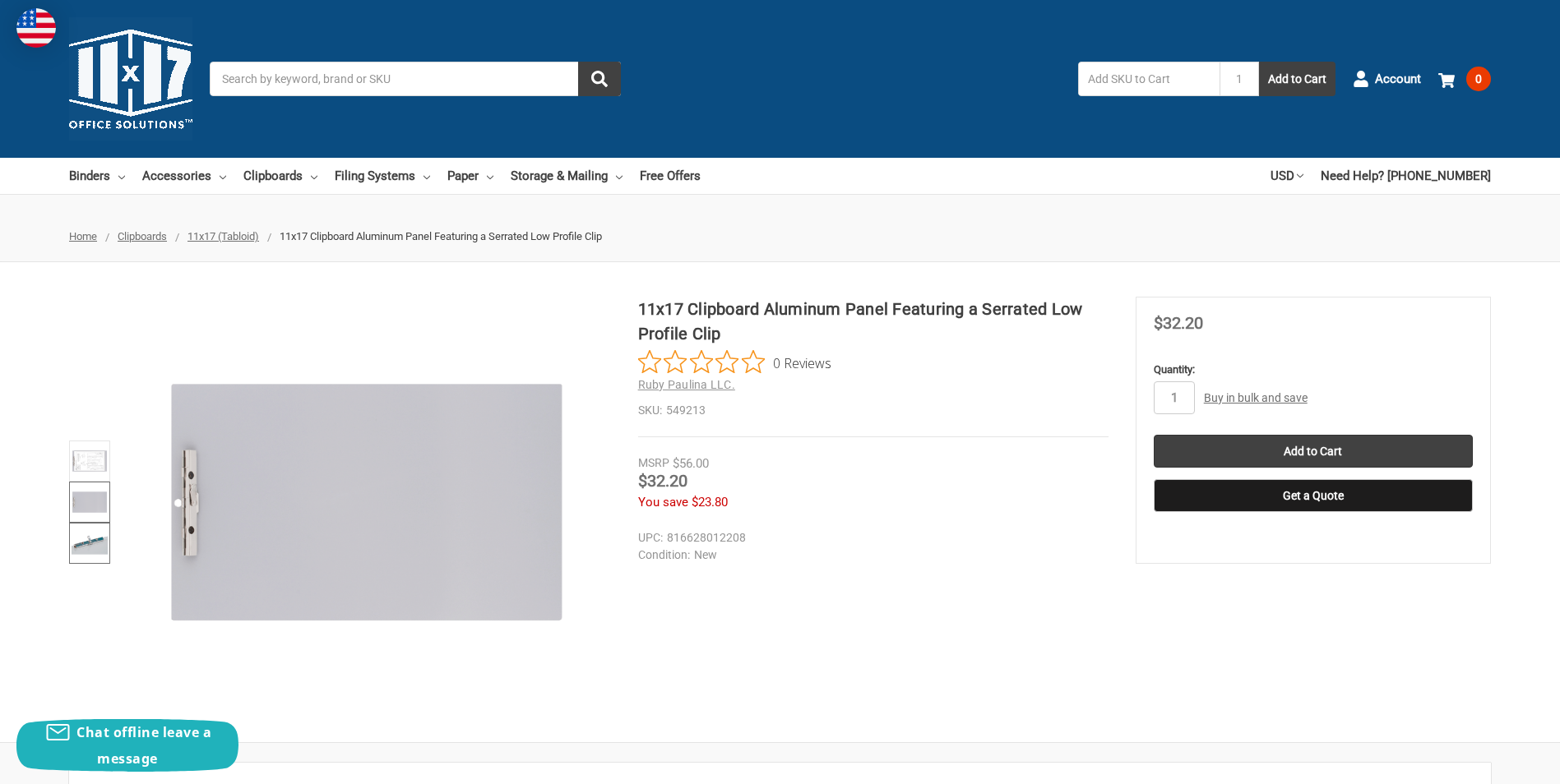
click at [93, 544] on img at bounding box center [90, 543] width 36 height 36
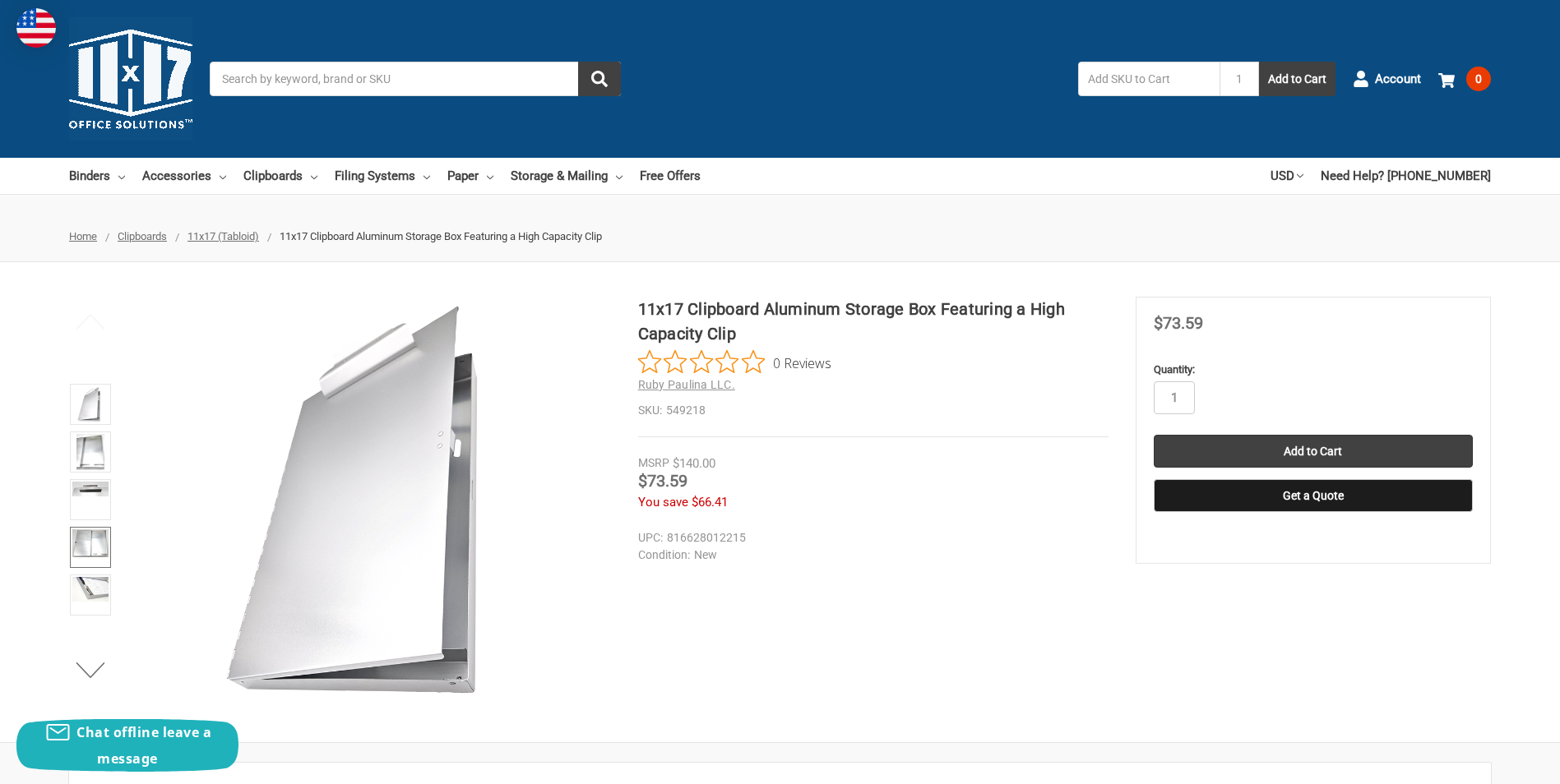
click at [93, 540] on img at bounding box center [90, 543] width 36 height 28
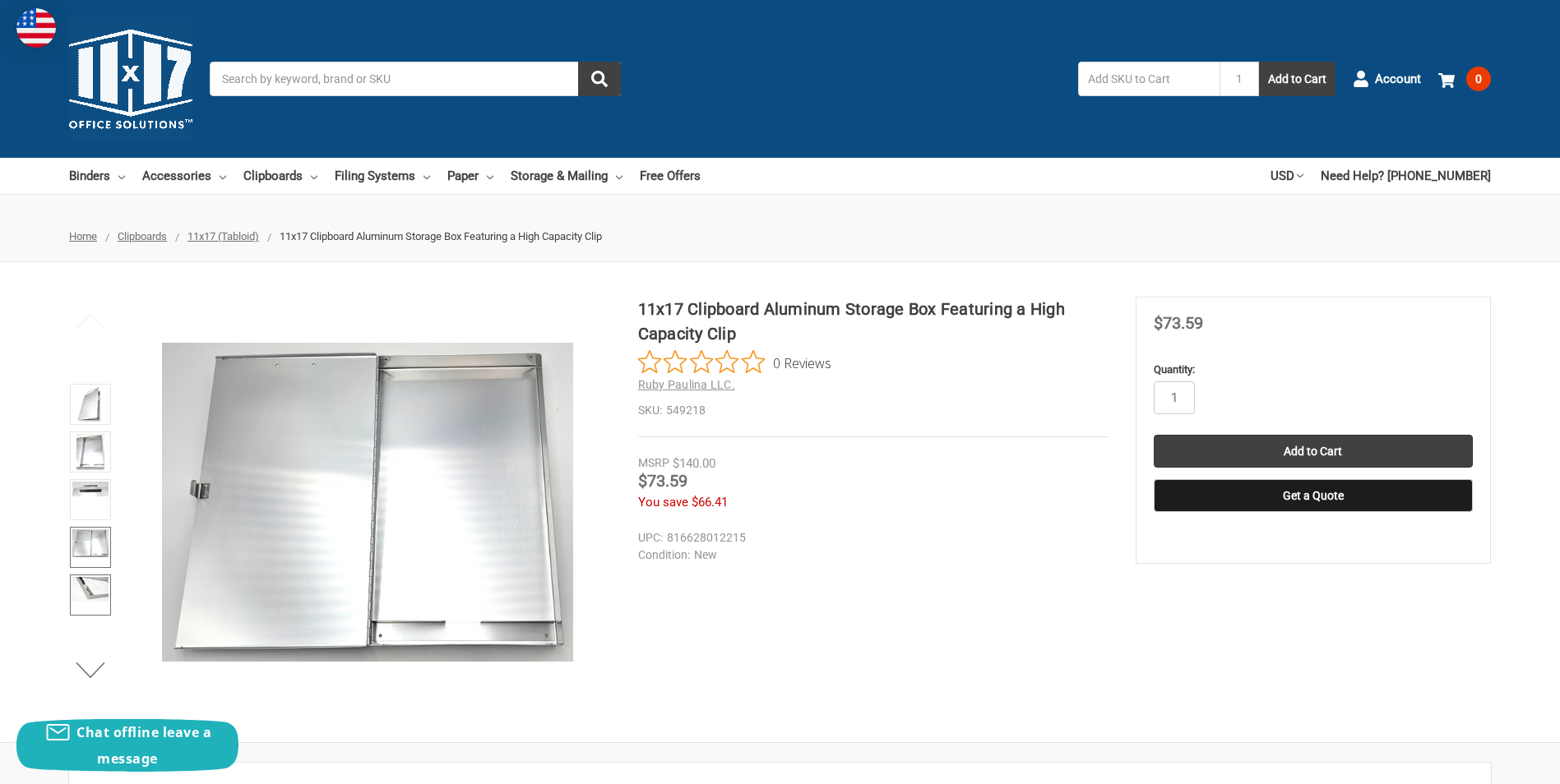
click at [95, 586] on img at bounding box center [90, 590] width 36 height 25
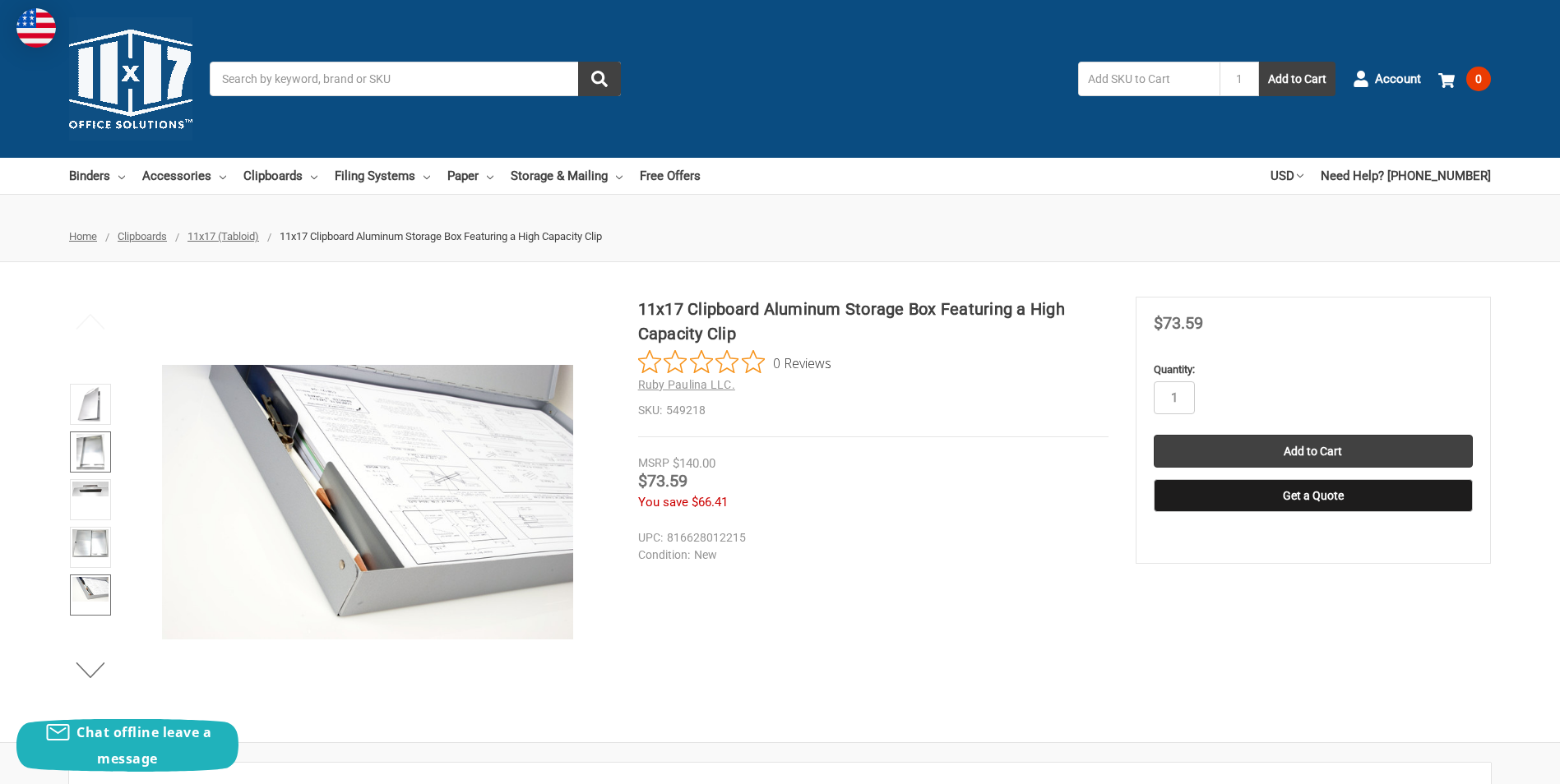
click at [77, 437] on img at bounding box center [90, 452] width 28 height 36
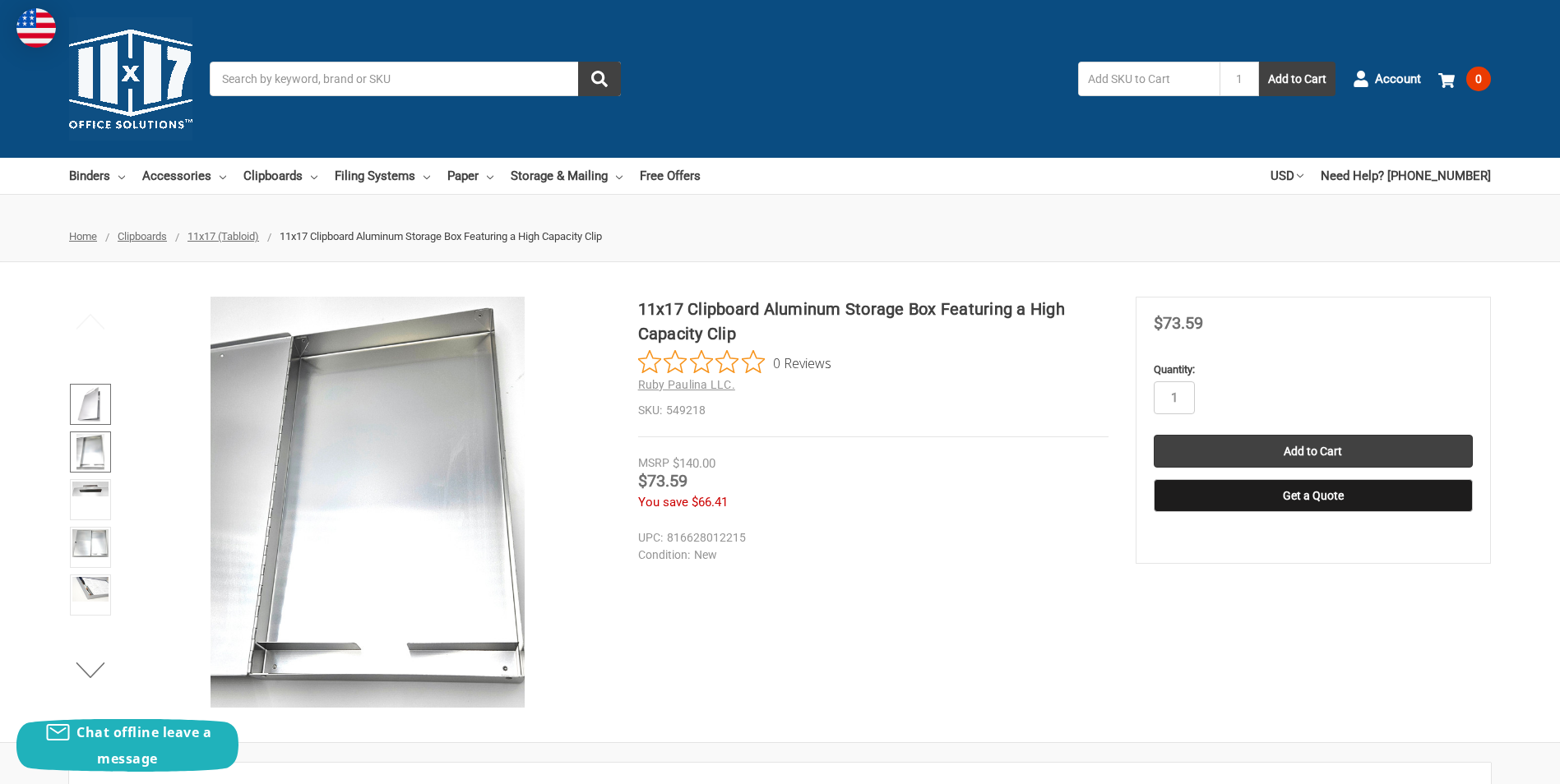
click at [87, 402] on img at bounding box center [90, 404] width 25 height 36
